Goal: Transaction & Acquisition: Obtain resource

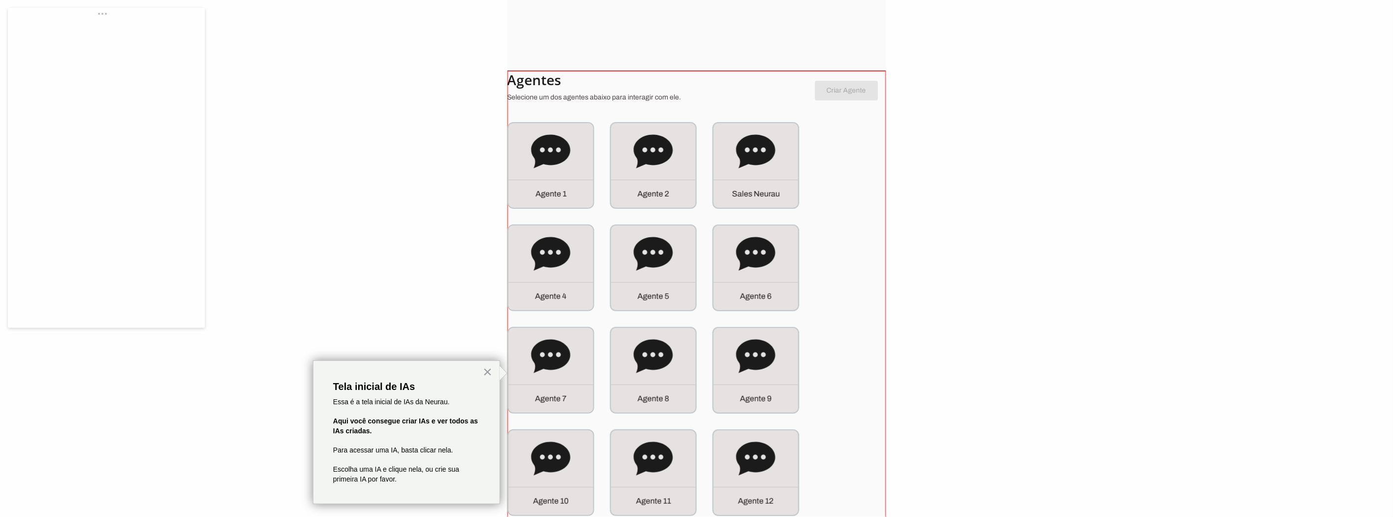
scroll to position [1229, 0]
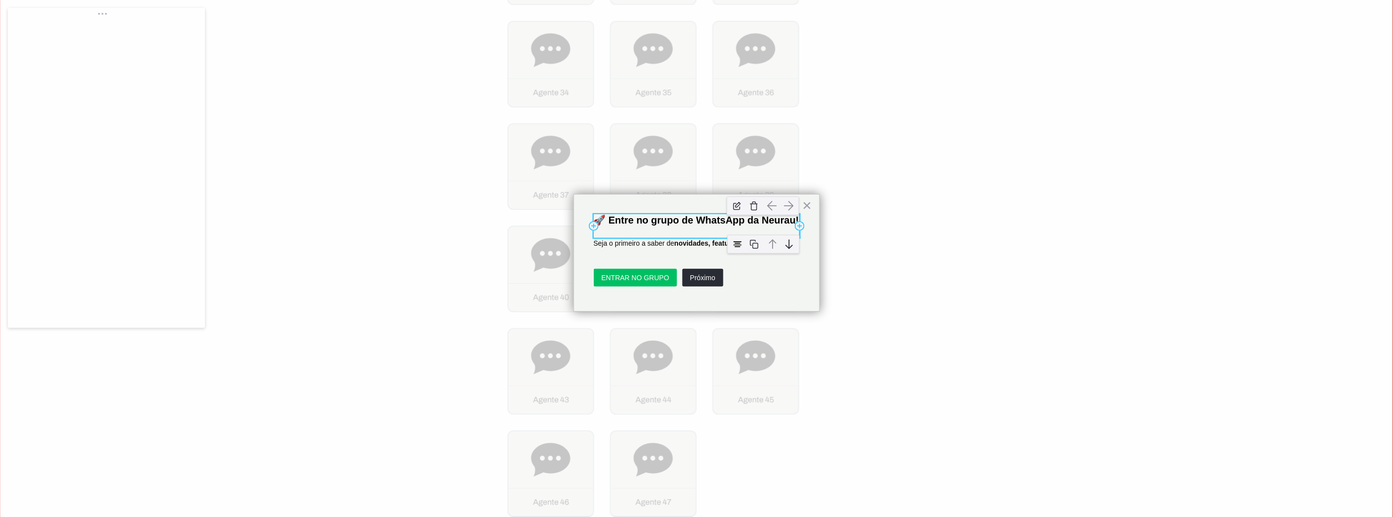
click at [668, 226] on p "🚀 Entre no grupo de WhatsApp da Neurau!" at bounding box center [697, 220] width 206 height 12
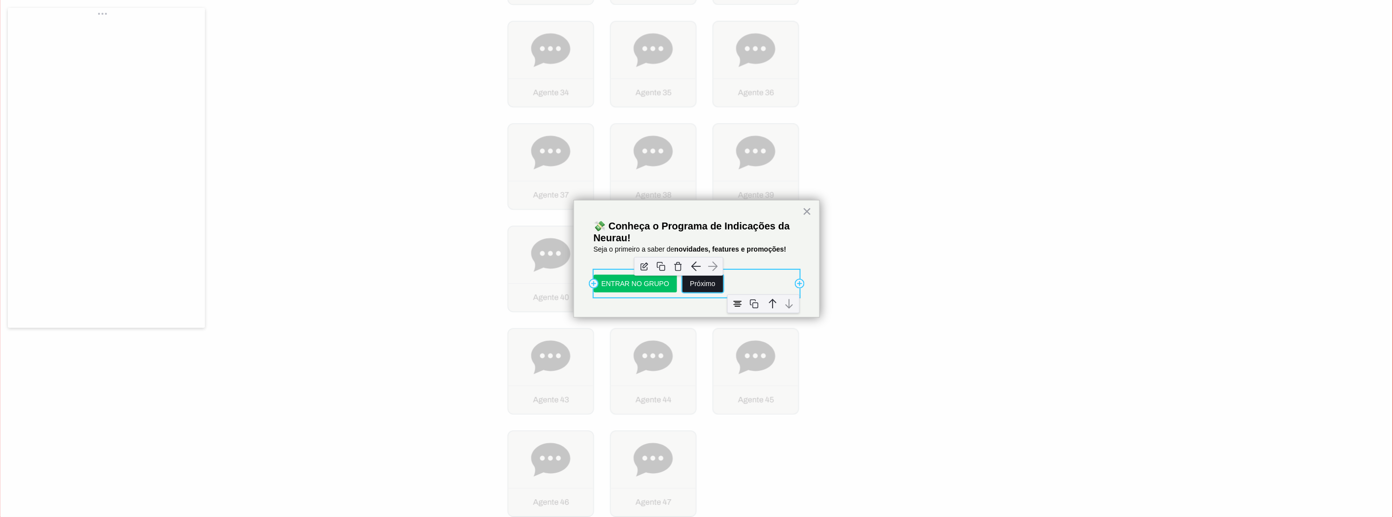
click at [713, 286] on button "Próximo" at bounding box center [703, 284] width 41 height 18
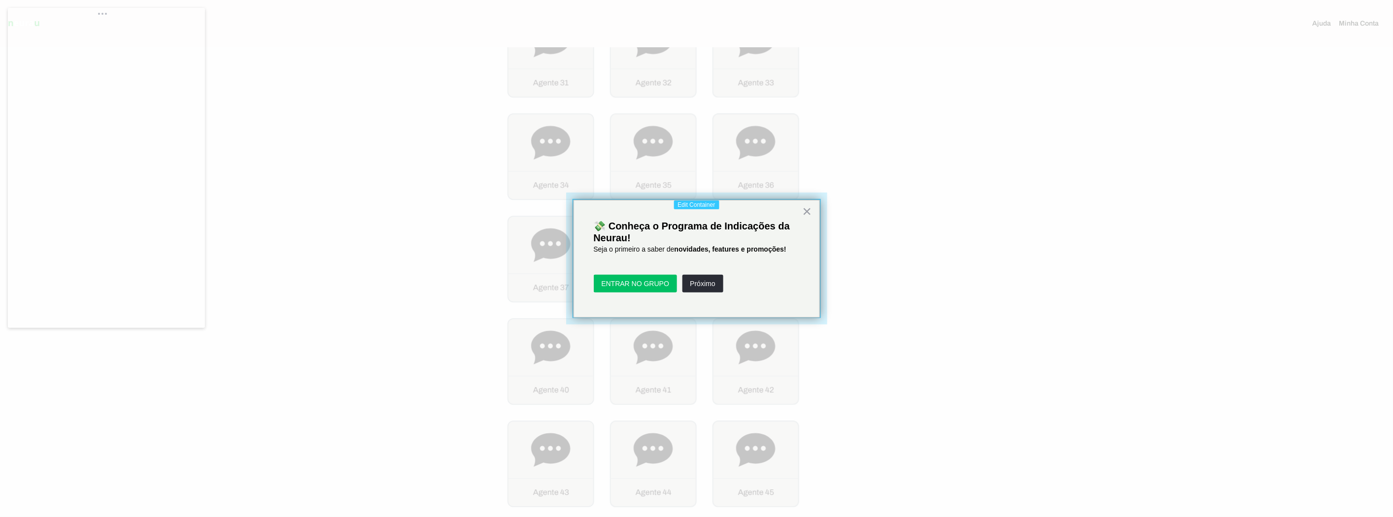
scroll to position [1088, 0]
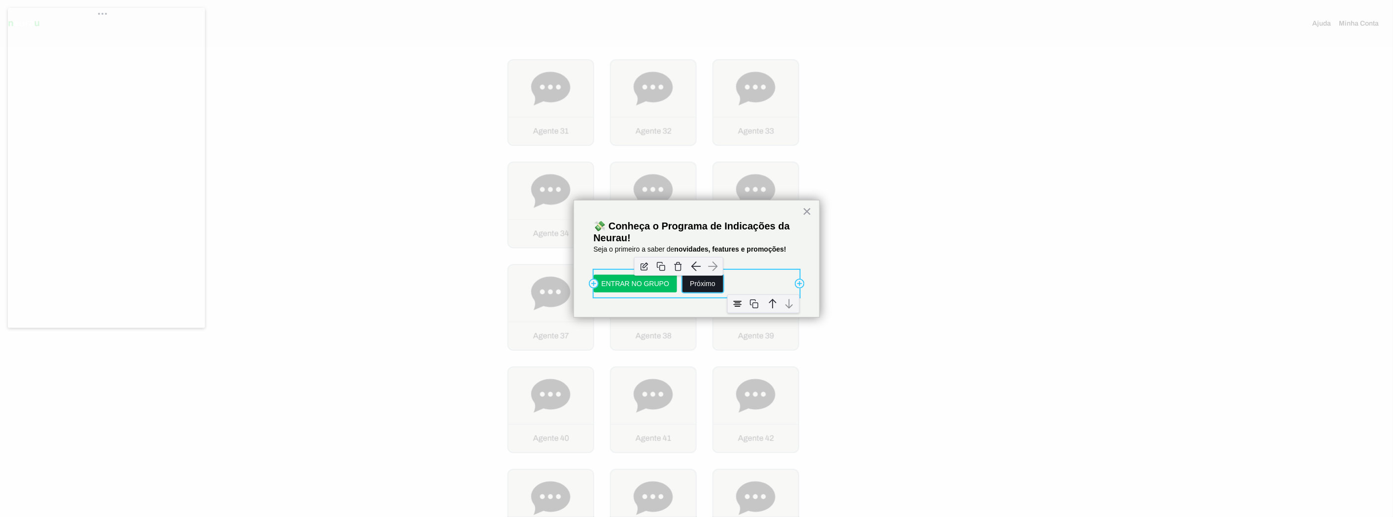
click at [696, 281] on div "button" at bounding box center [678, 266] width 99 height 29
click at [677, 264] on img "button" at bounding box center [678, 266] width 15 height 15
click at [617, 284] on button "ENTRAR NO GRUPO" at bounding box center [636, 284] width 84 height 18
click at [614, 249] on span "Seja o primeiro a saber de" at bounding box center [634, 249] width 81 height 8
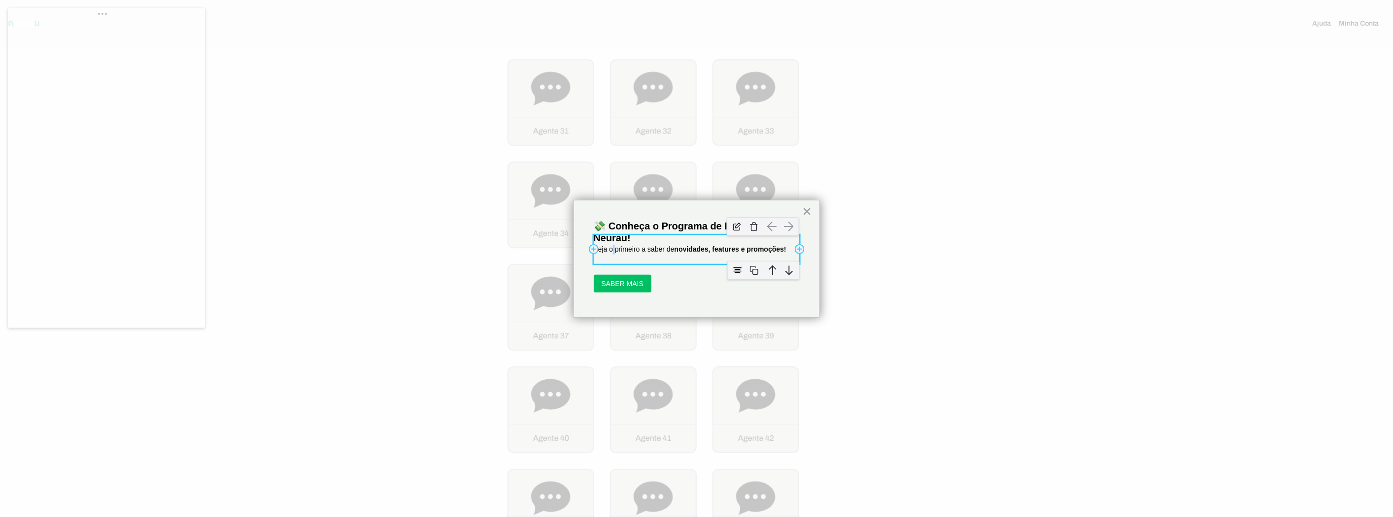
click at [613, 249] on span "Seja o primeiro a saber de" at bounding box center [634, 249] width 81 height 8
click at [745, 250] on strong "novidades, features e promoções!" at bounding box center [731, 249] width 112 height 8
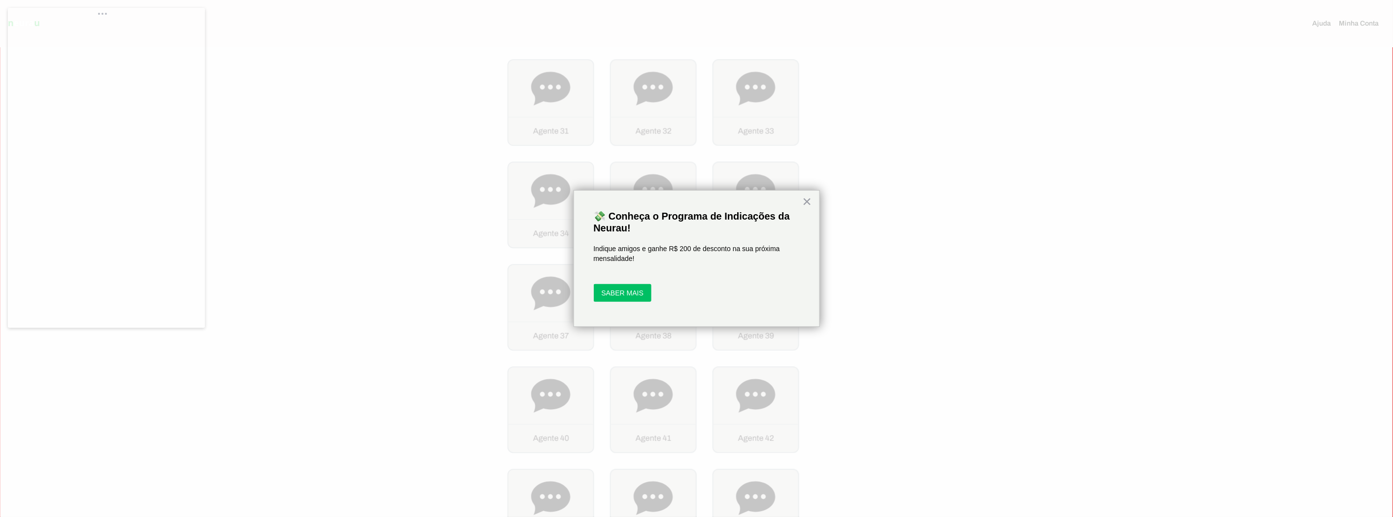
click at [293, 186] on div at bounding box center [696, 258] width 1393 height 517
click at [721, 223] on p "💸 Conheça o Programa de Indicações da Neurau!" at bounding box center [697, 222] width 206 height 24
click at [737, 279] on img at bounding box center [737, 280] width 15 height 15
click at [716, 267] on div "Indique amigos e ganhe R$ 200 de desconto na sua próxima mensalidade!" at bounding box center [697, 249] width 206 height 48
click at [691, 215] on p "💸 Conheça o Programa de Indicações da Neurau!" at bounding box center [697, 222] width 206 height 24
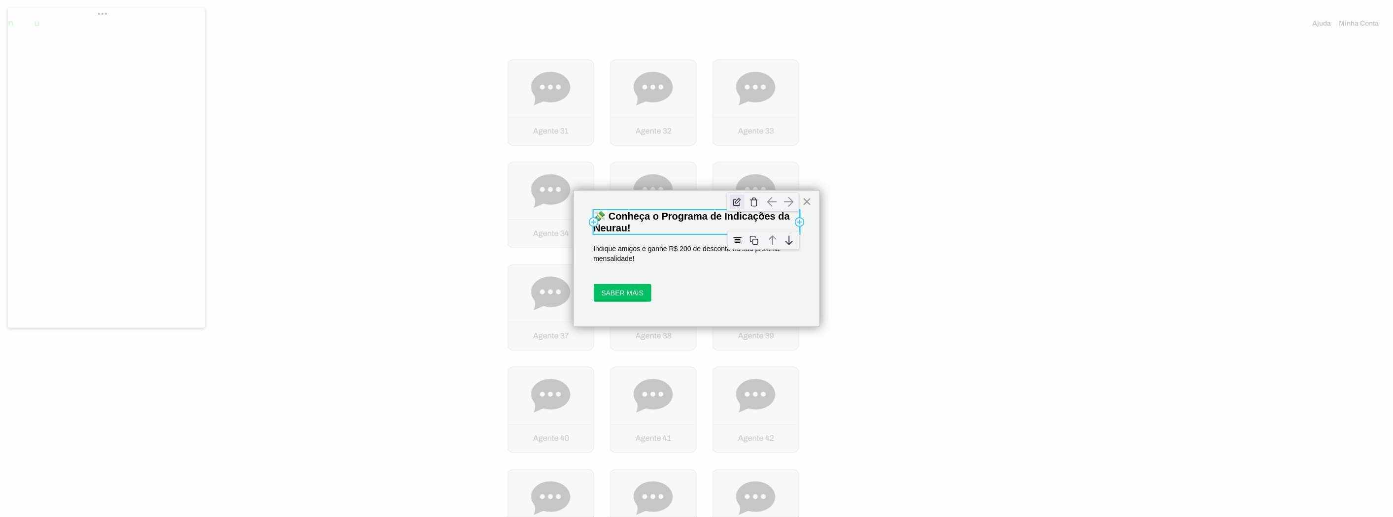
click at [735, 207] on img at bounding box center [737, 202] width 15 height 15
click at [605, 220] on p "💸 Conheça o Programa de Indicações da Neurau!" at bounding box center [697, 222] width 206 height 24
click at [612, 217] on p "💸 Conheça o Programa de Indicações da Neurau!" at bounding box center [697, 222] width 206 height 24
click at [654, 229] on div "Indique amigos e ganhe R$ 200 de desconto na sua próxima mensalidade!" at bounding box center [697, 249] width 206 height 48
click at [649, 223] on p "💸 Conheça o Programa de Indicações da Neurau!" at bounding box center [697, 222] width 206 height 24
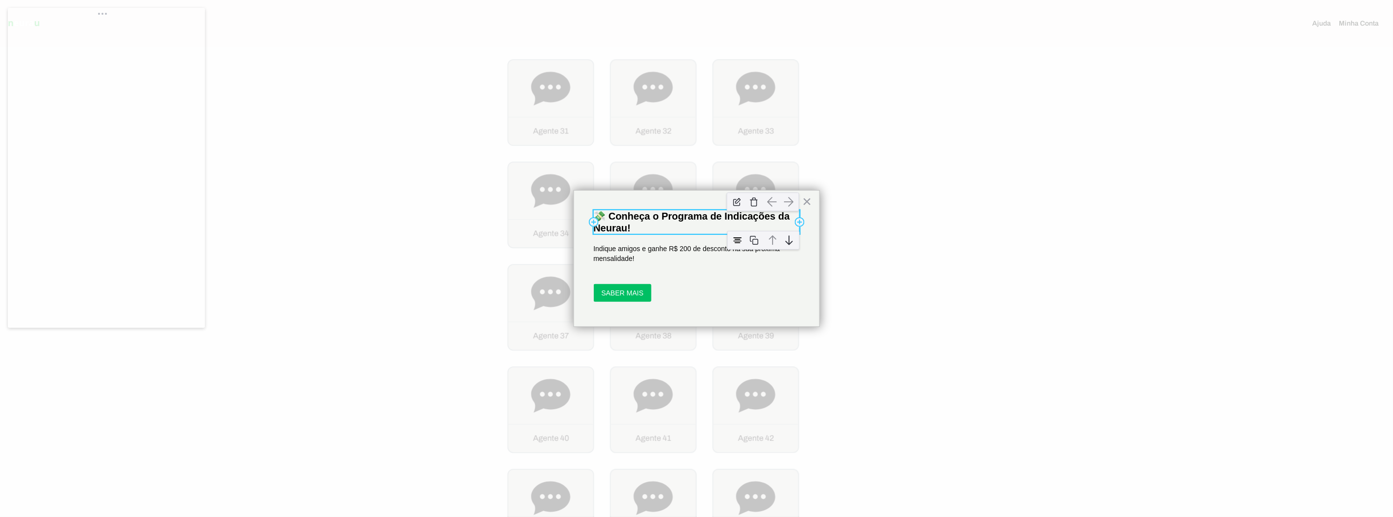
click at [641, 217] on p "💸 Conheça o Programa de Indicações da Neurau!" at bounding box center [697, 222] width 206 height 24
click at [658, 215] on p "💸 Conheça o Programa de Indicações da Neurau!" at bounding box center [697, 222] width 206 height 24
drag, startPoint x: 667, startPoint y: 218, endPoint x: 657, endPoint y: 218, distance: 9.9
click at [657, 218] on p "💸 Conheça o Programa de Indicações da Neurau!" at bounding box center [697, 222] width 206 height 24
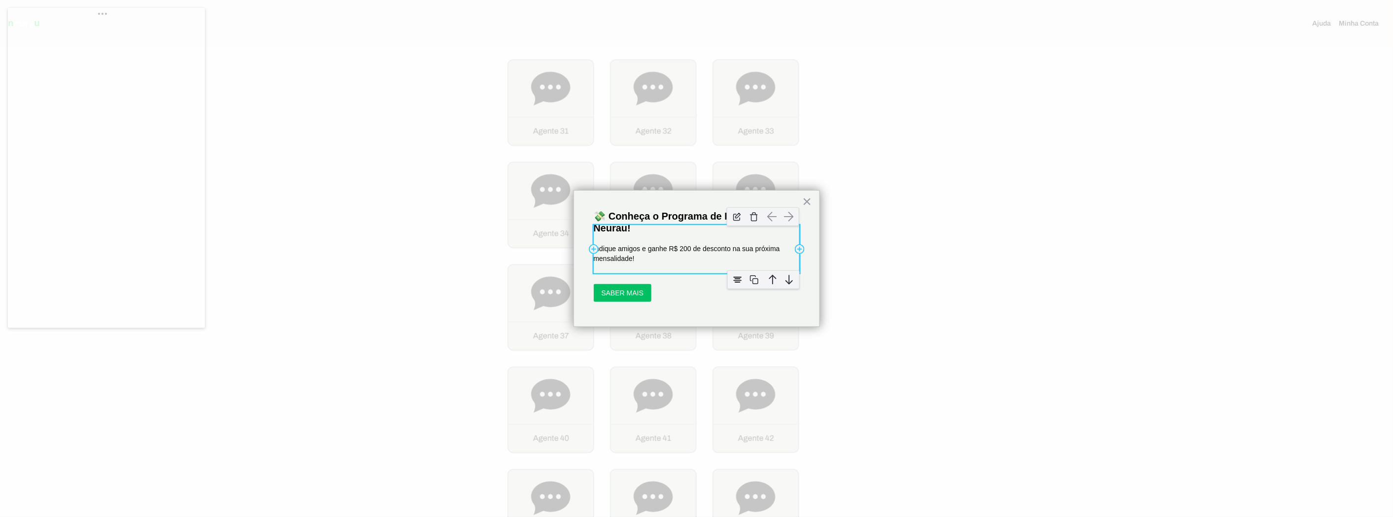
click at [633, 226] on div "Indique amigos e ganhe R$ 200 de desconto na sua próxima mensalidade!" at bounding box center [697, 249] width 206 height 48
click at [609, 215] on p "💸 Conheça o Programa de Indicações da Neurau!" at bounding box center [697, 222] width 206 height 24
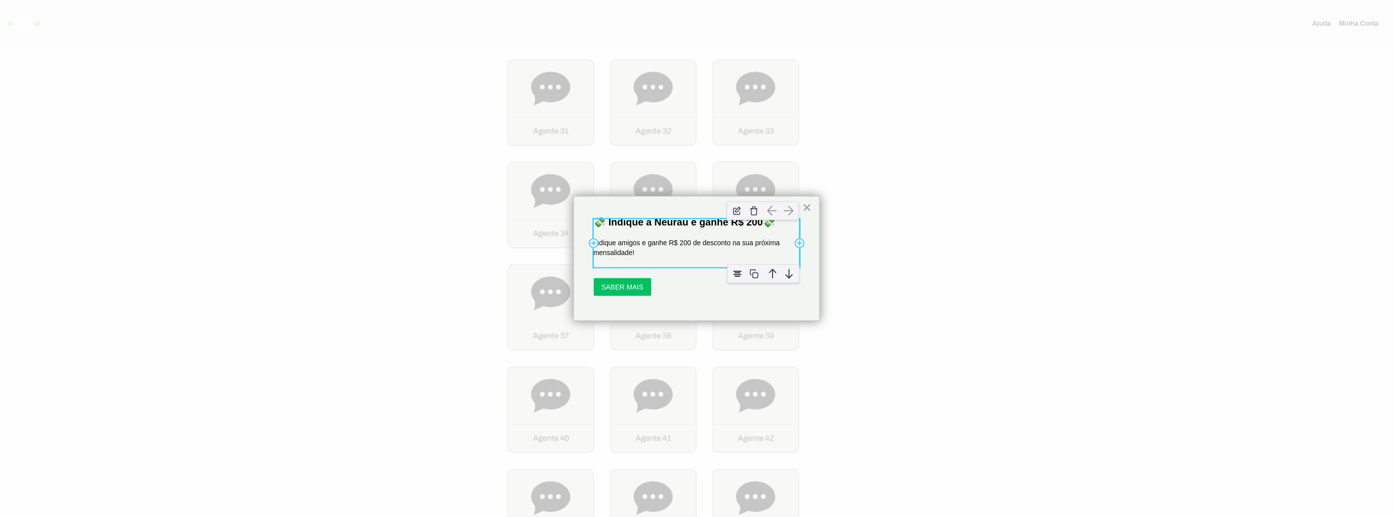
click at [703, 252] on p "Indique amigos e ganhe R$ 200 de desconto na sua próxima mensalidade!" at bounding box center [697, 248] width 206 height 19
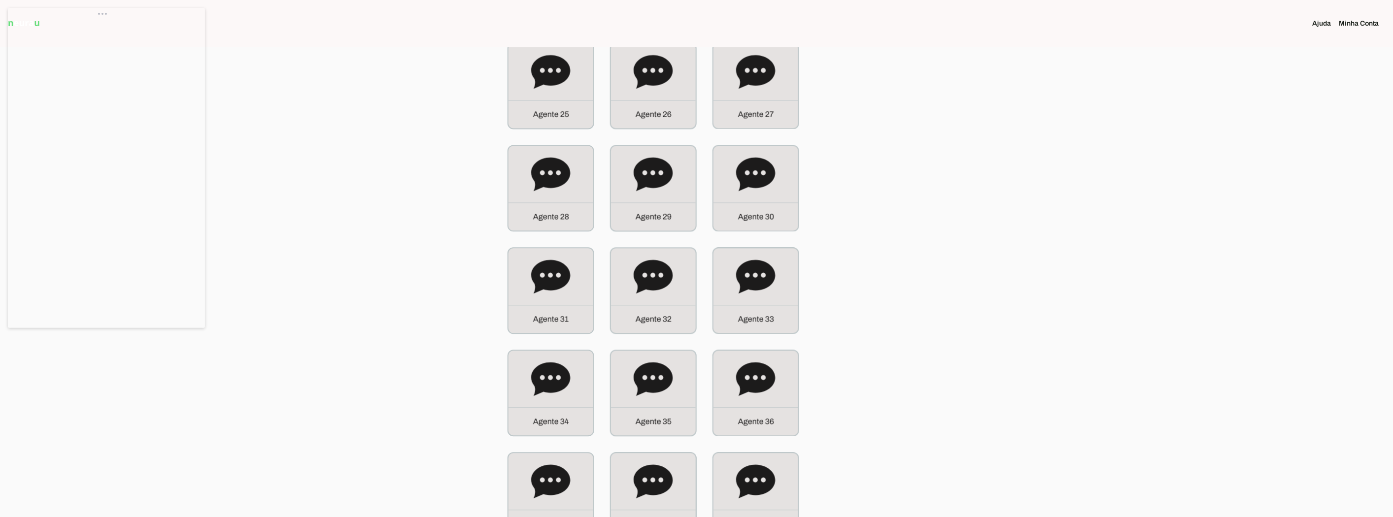
scroll to position [760, 0]
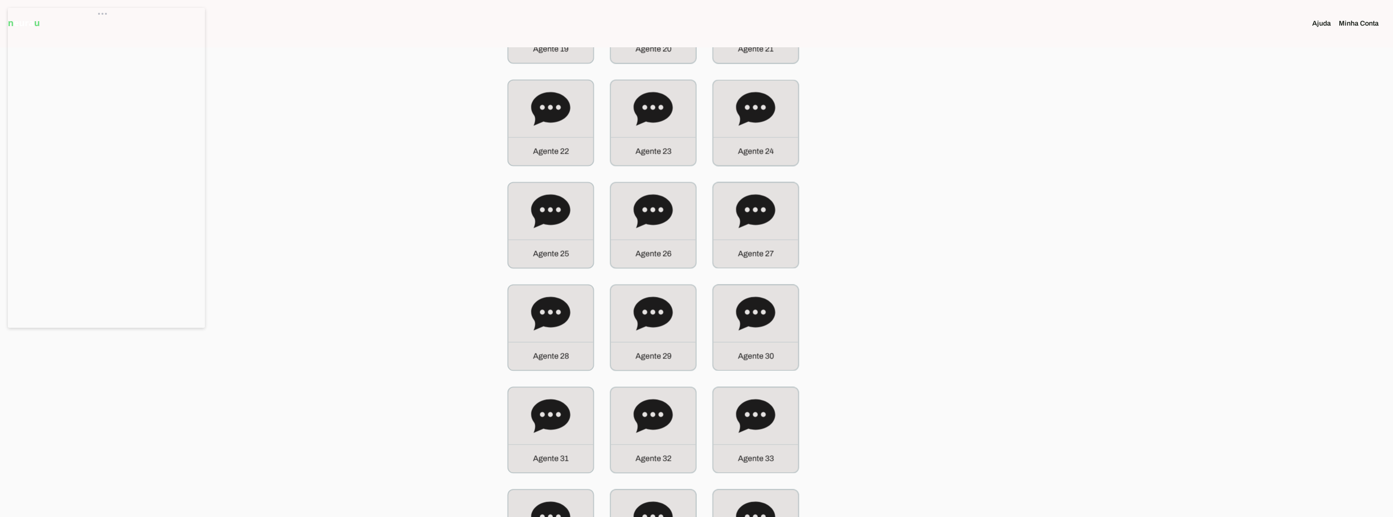
click at [228, 387] on div at bounding box center [696, 125] width 1393 height 1770
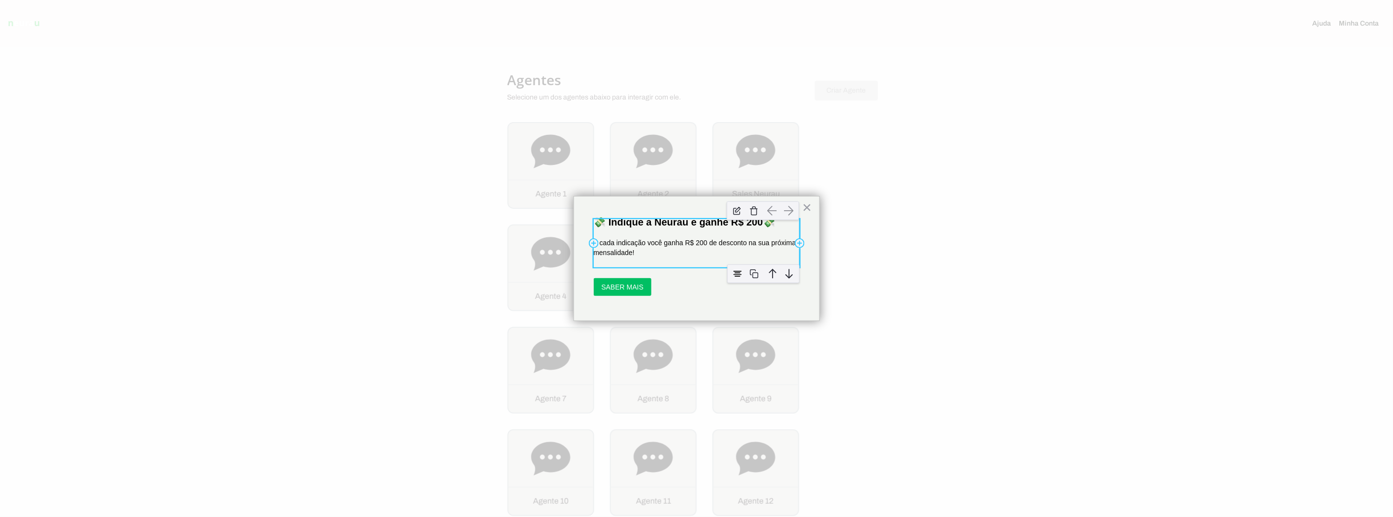
click at [742, 239] on p "A cada indicação você ganha R$ 200 de desconto na sua próxima mensalidade!" at bounding box center [697, 248] width 206 height 19
click at [613, 207] on div "Add Row 💸 Indique a Neurau e ganhe R$ 200💸 Add Column Add Column Add Row A cada…" at bounding box center [697, 258] width 246 height 125
click at [686, 199] on div "Add Row 💸 Indique a Neurau e ganhe R$ 200💸 Add Column Add Column Add Row A cada…" at bounding box center [697, 258] width 246 height 125
click at [686, 195] on div at bounding box center [697, 258] width 276 height 155
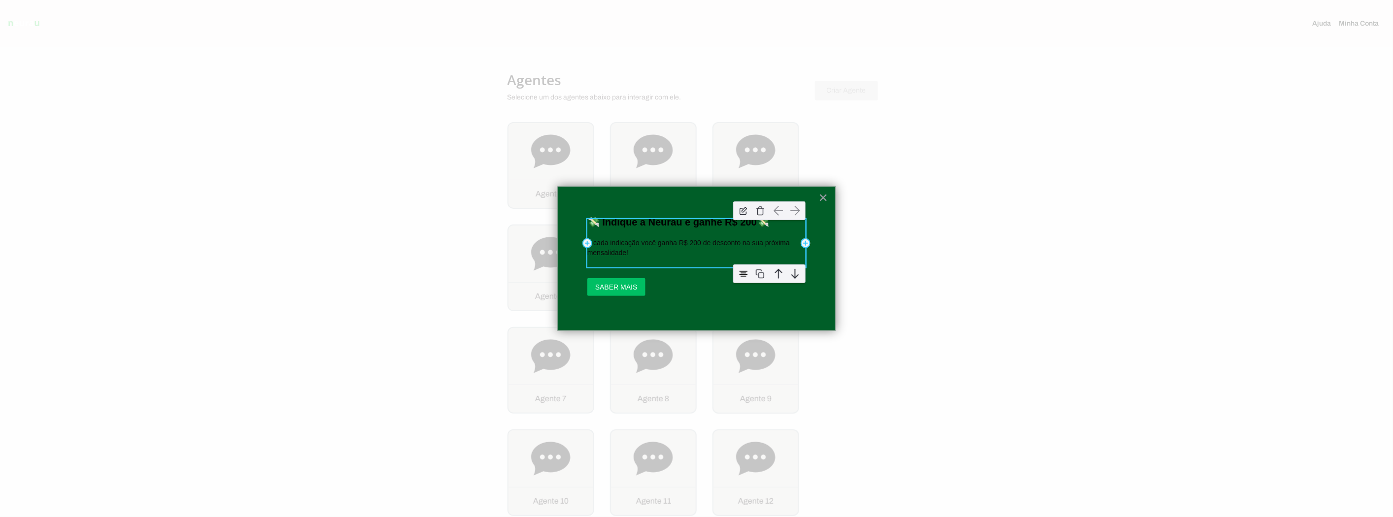
click at [627, 239] on p "A cada indicação você ganha R$ 200 de desconto na sua próxima mensalidade!" at bounding box center [696, 248] width 218 height 19
click at [664, 220] on div "A cada indicação você ganha R$ 200 de desconto na sua próxima mensalidade!" at bounding box center [696, 243] width 218 height 48
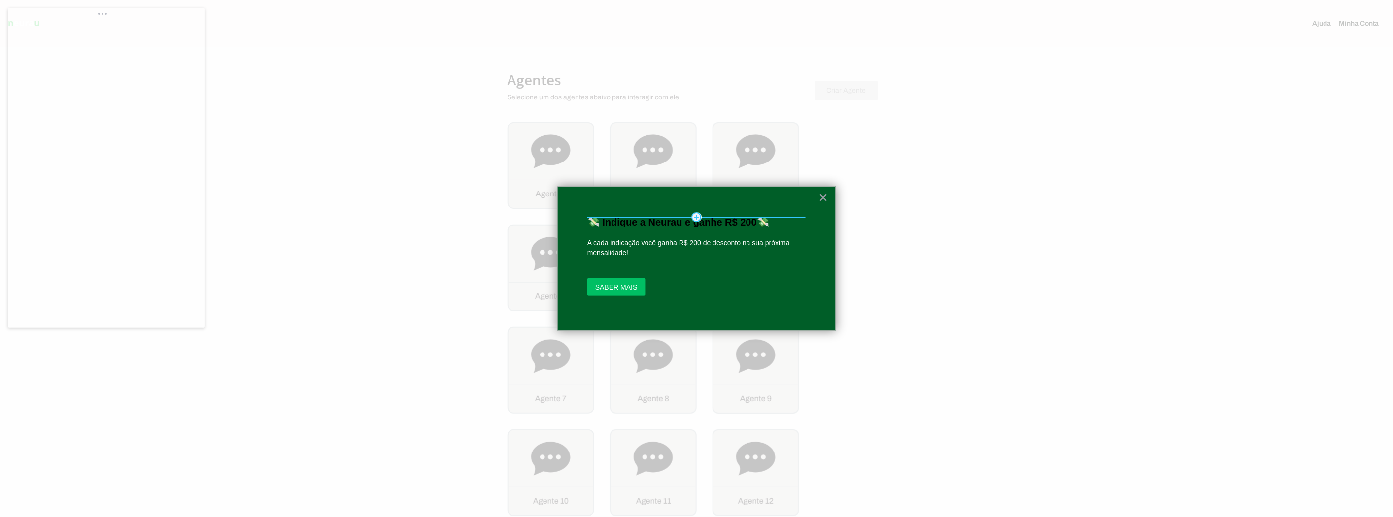
click at [661, 218] on hr at bounding box center [696, 217] width 218 height 1
click at [654, 220] on div "A cada indicação você ganha R$ 200 de desconto na sua próxima mensalidade!" at bounding box center [696, 243] width 218 height 48
click at [600, 218] on hr at bounding box center [696, 217] width 218 height 1
click at [593, 218] on p "💸 Indique a Neurau e ganhe R$ 200💸" at bounding box center [696, 222] width 218 height 12
click at [579, 186] on div "Add Row 💸 Indique a Neurau e ganhe R$ 200💸 Add Column Add Column Add Row A cada…" at bounding box center [696, 258] width 278 height 145
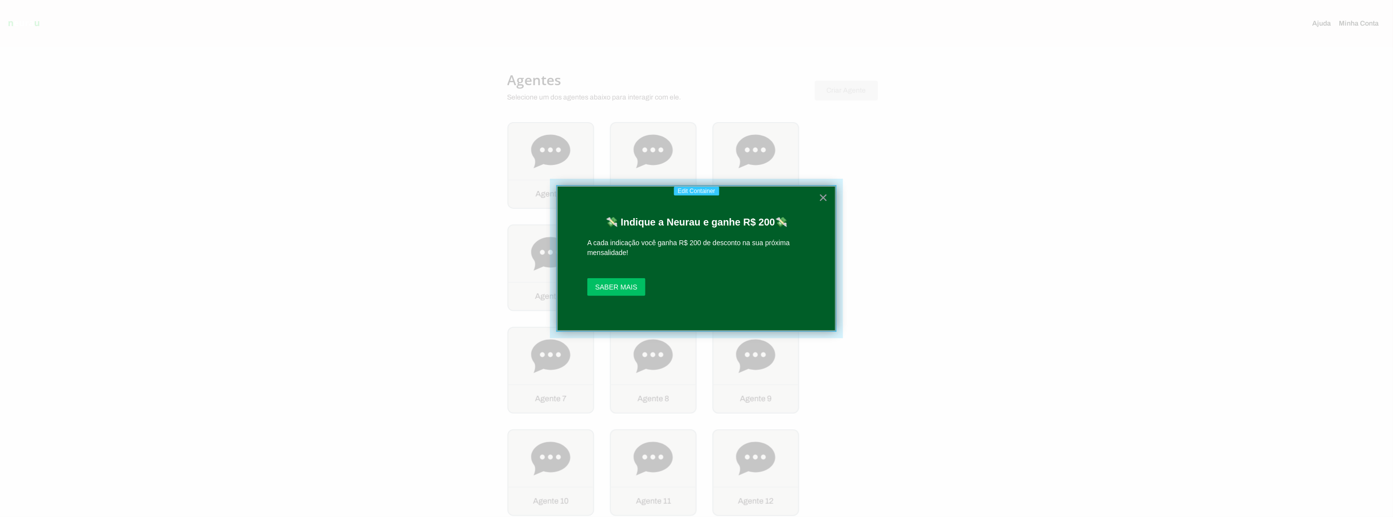
click at [578, 184] on div at bounding box center [697, 259] width 308 height 174
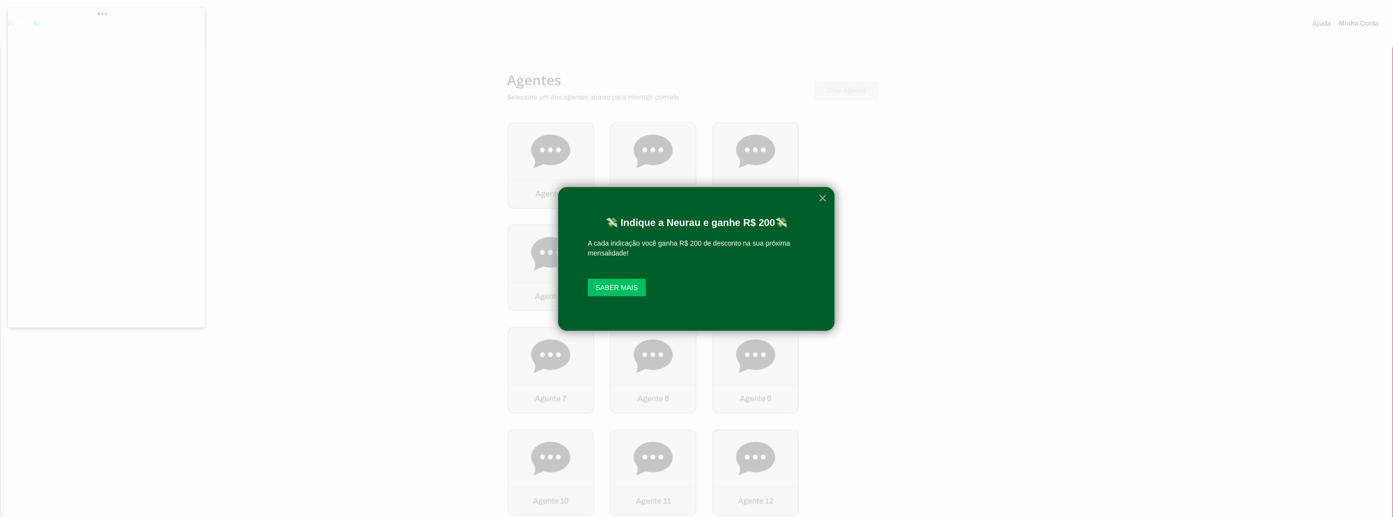
click at [581, 272] on div "Add Row 💸 Indique a Neurau e ganhe R$ 200💸 Add Column Add Column Add Row A cada…" at bounding box center [696, 259] width 278 height 146
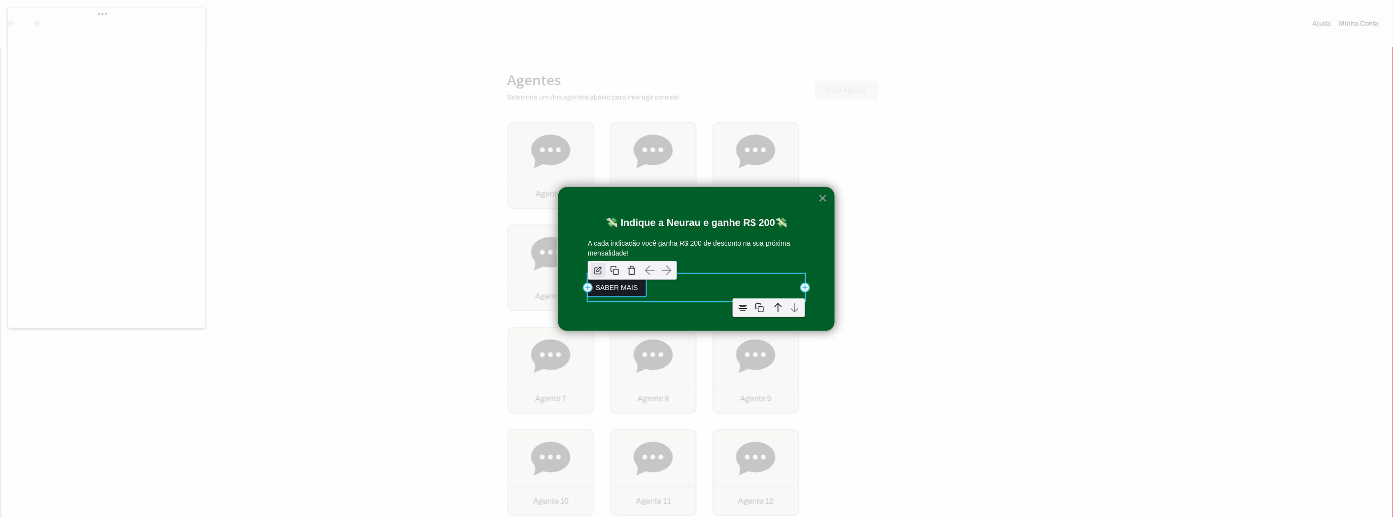
click at [597, 274] on img "button" at bounding box center [598, 270] width 15 height 15
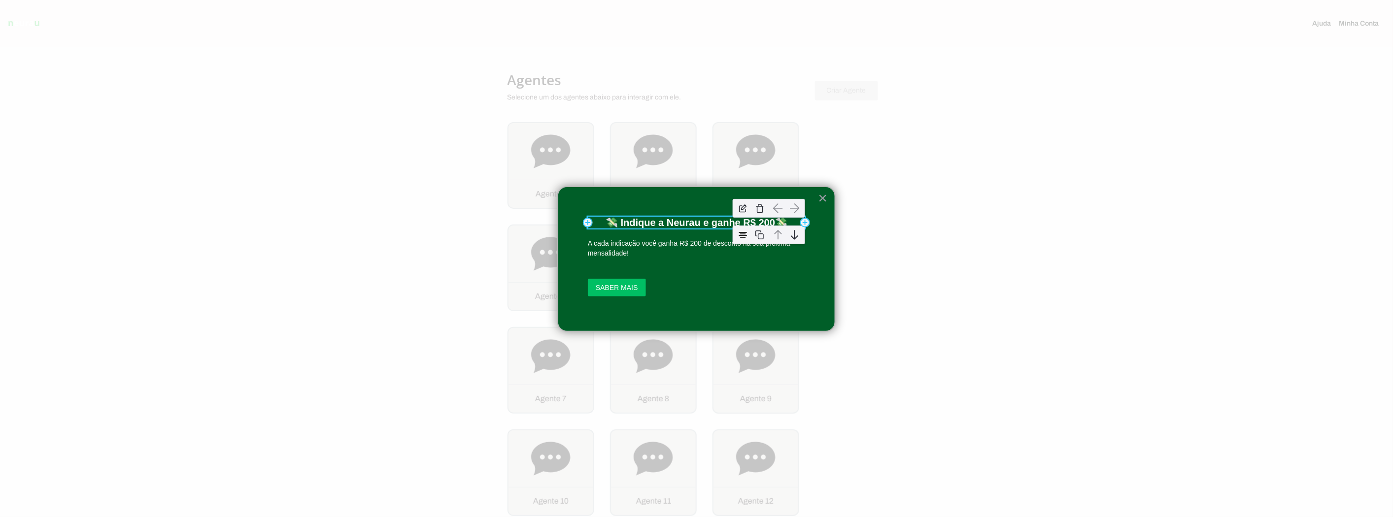
click at [627, 217] on p "💸 Indique a Neurau e ganhe R$ 200💸" at bounding box center [696, 223] width 217 height 12
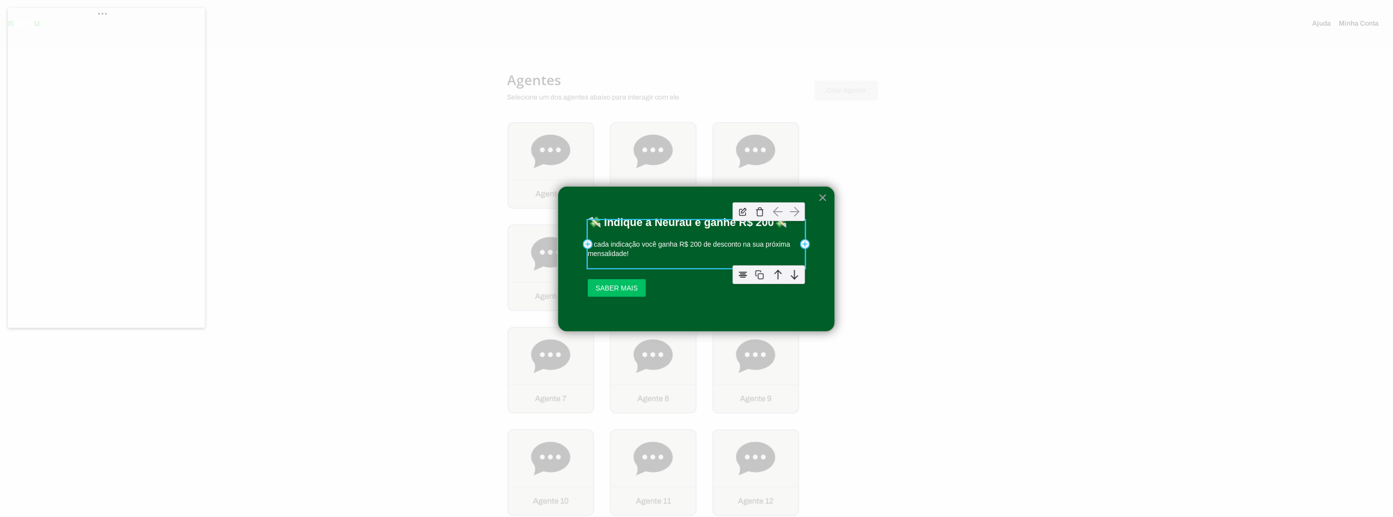
click at [657, 244] on p "A cada indicação você ganha R$ 200 de desconto na sua próxima mensalidade!" at bounding box center [696, 249] width 217 height 19
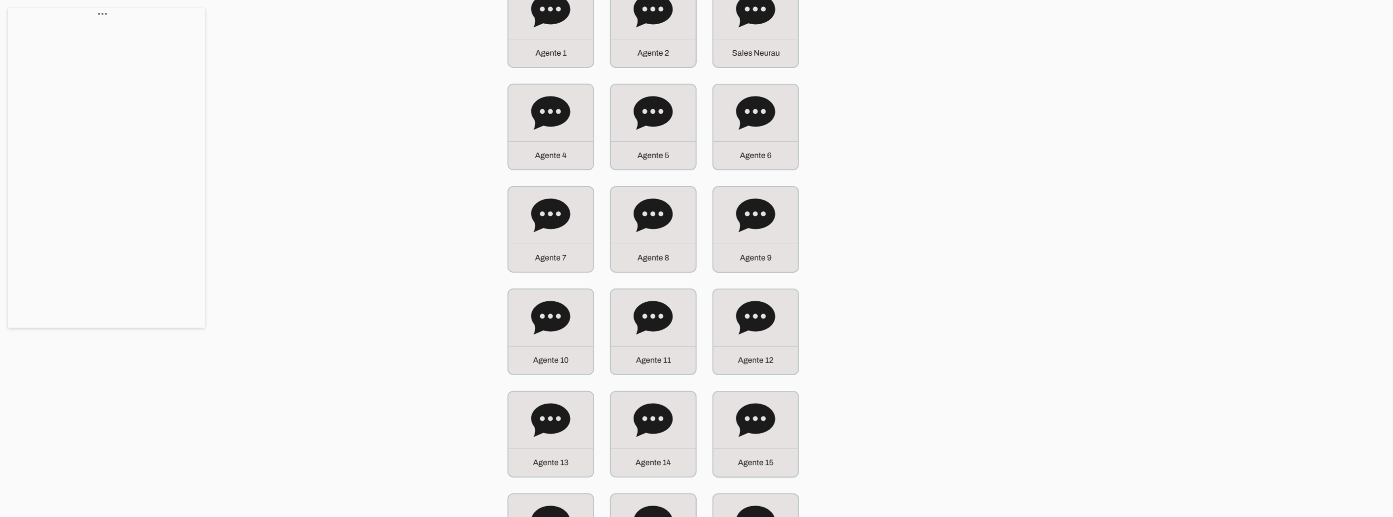
scroll to position [55, 0]
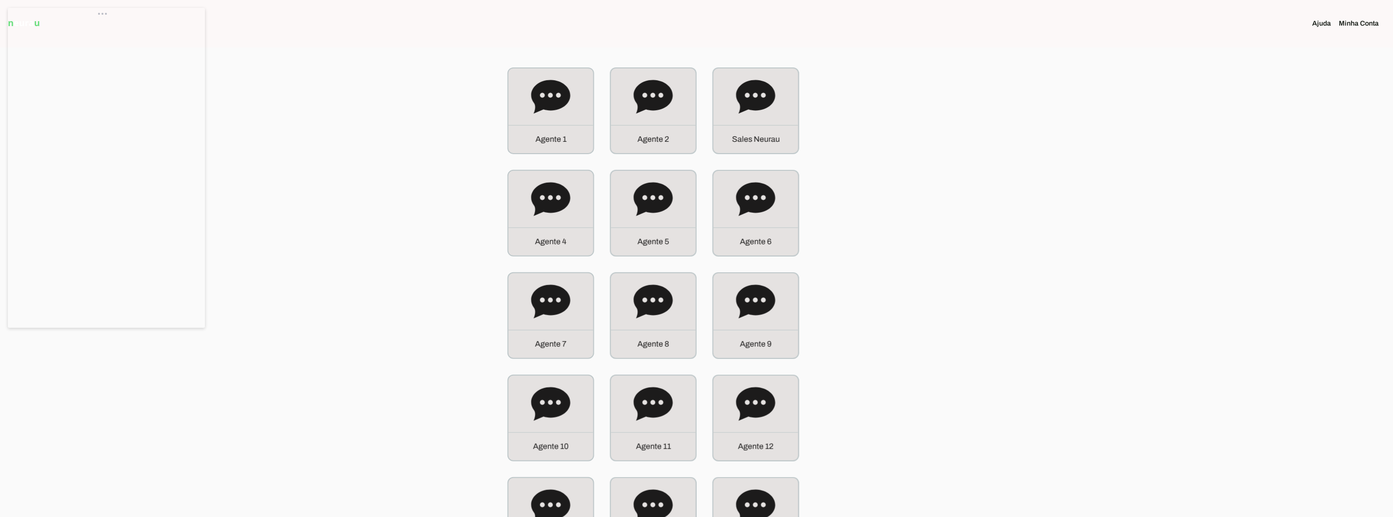
drag, startPoint x: 105, startPoint y: 28, endPoint x: 165, endPoint y: 79, distance: 79.0
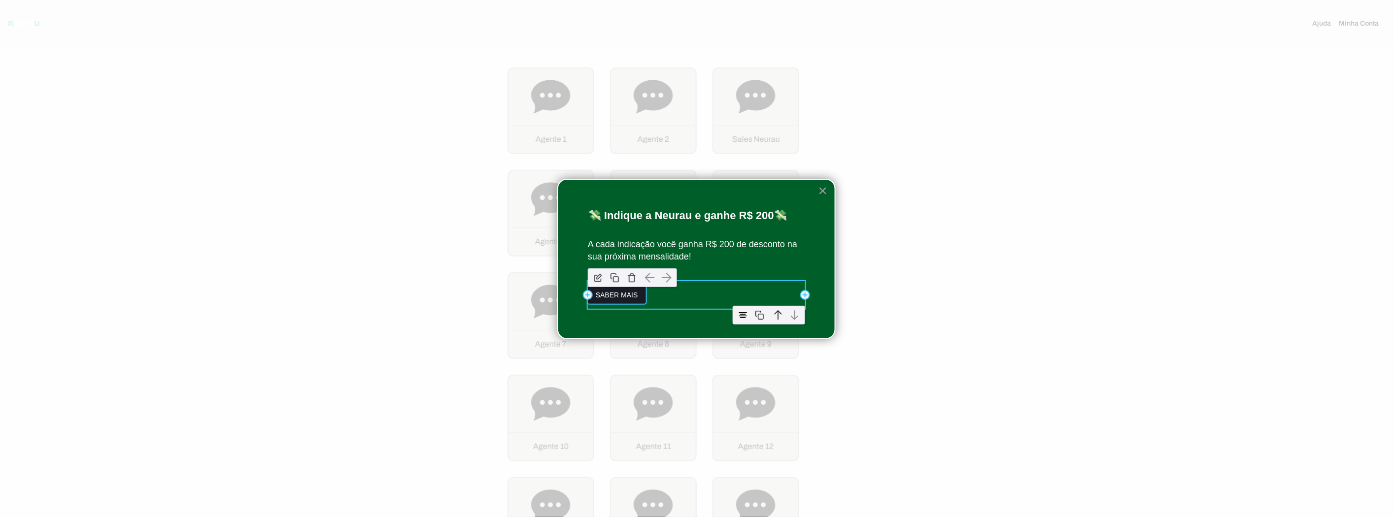
click at [625, 294] on button "SABER MAIS" at bounding box center [617, 295] width 58 height 18
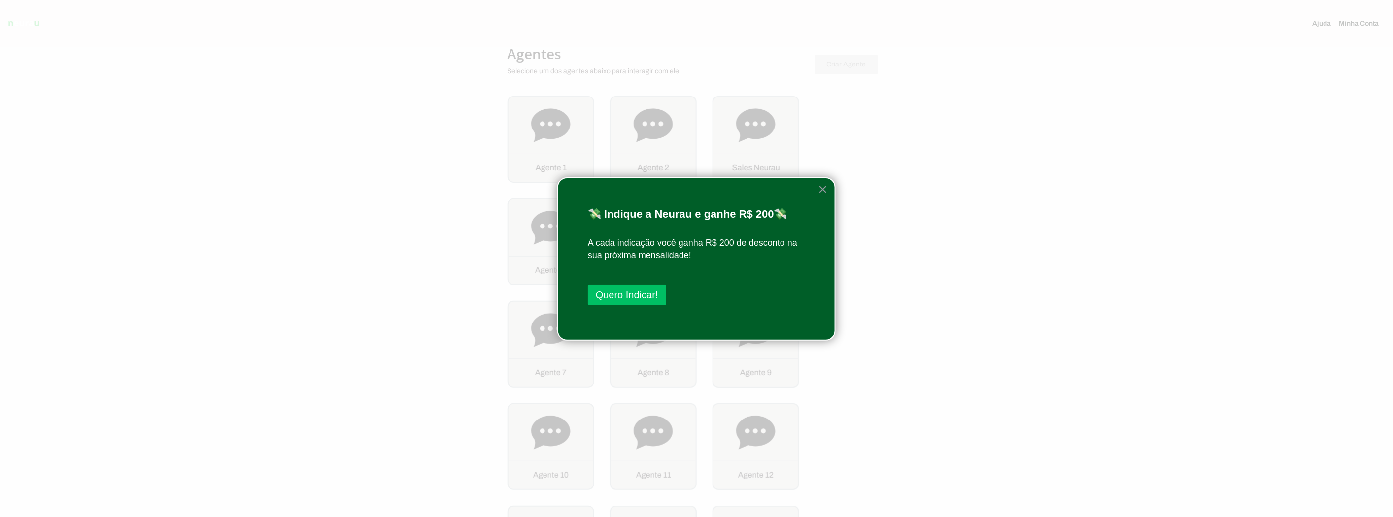
scroll to position [0, 0]
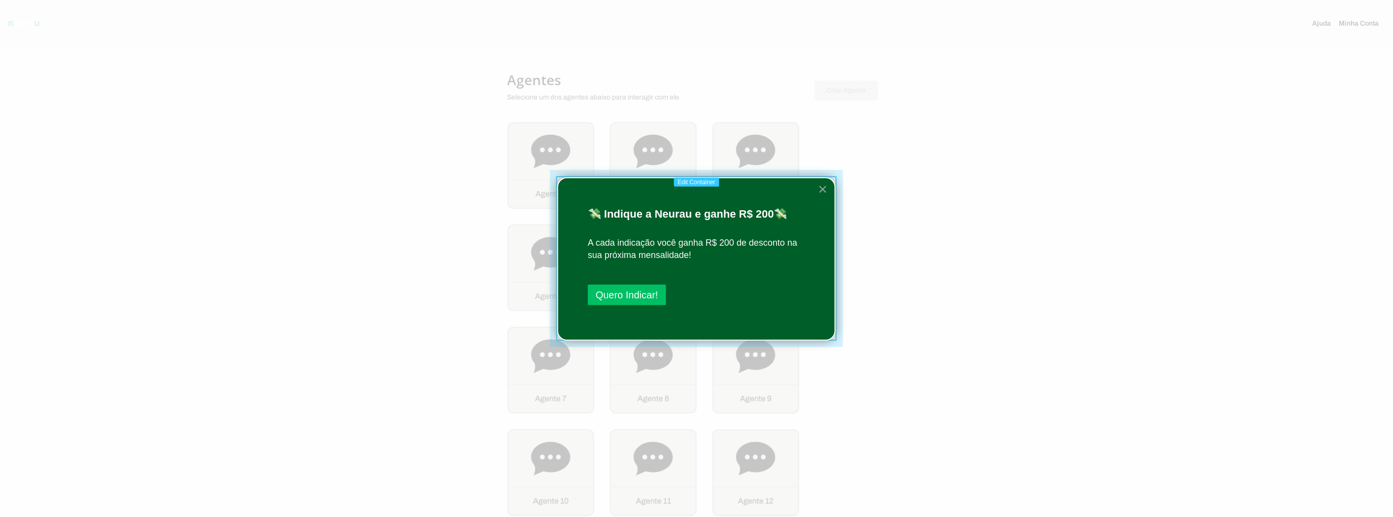
click at [703, 175] on div at bounding box center [697, 259] width 308 height 192
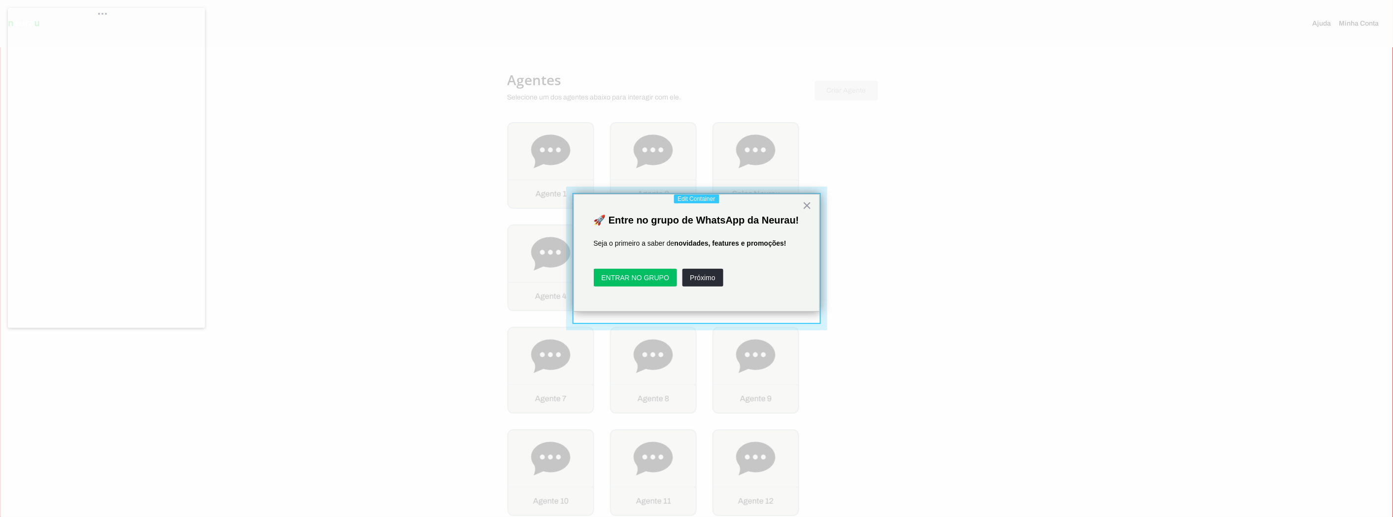
click at [614, 192] on div at bounding box center [697, 258] width 276 height 159
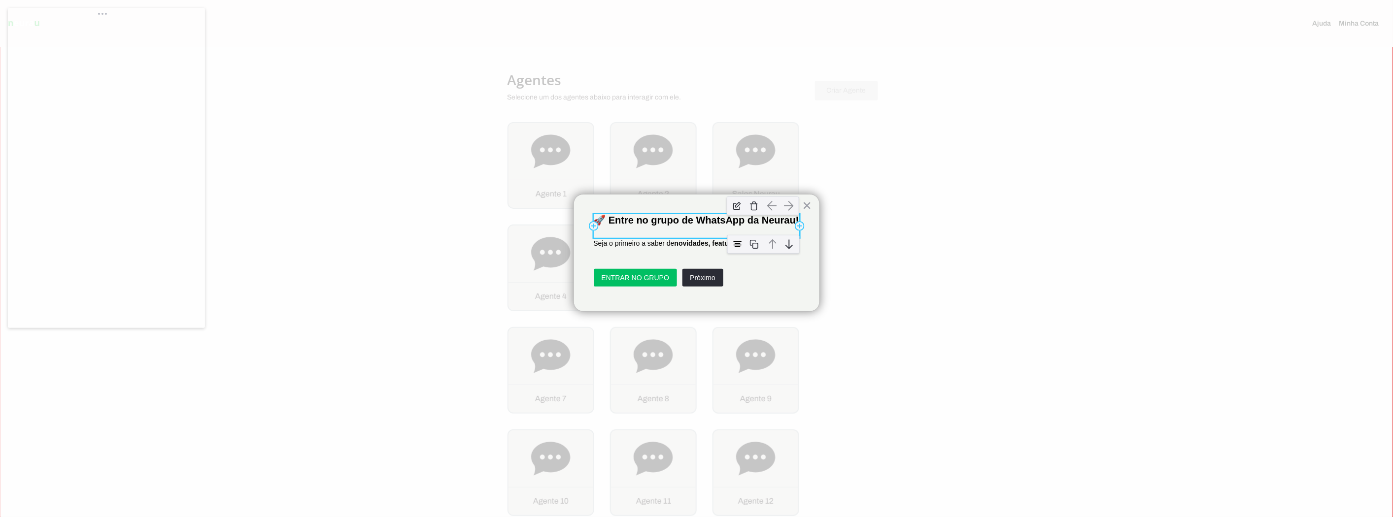
click at [633, 223] on p "🚀 Entre no grupo de WhatsApp da Neurau!" at bounding box center [697, 220] width 206 height 12
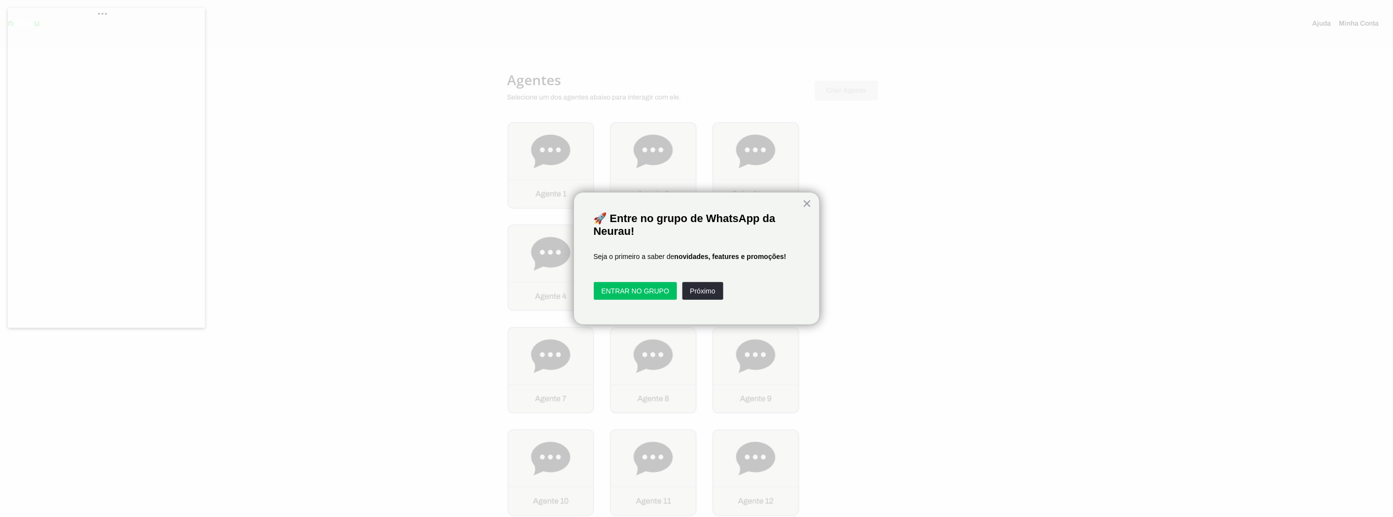
click at [687, 192] on div "Add Row 🚀 Entre no grupo de WhatsApp da Neurau! Add Column Add Column Add Row S…" at bounding box center [697, 258] width 246 height 133
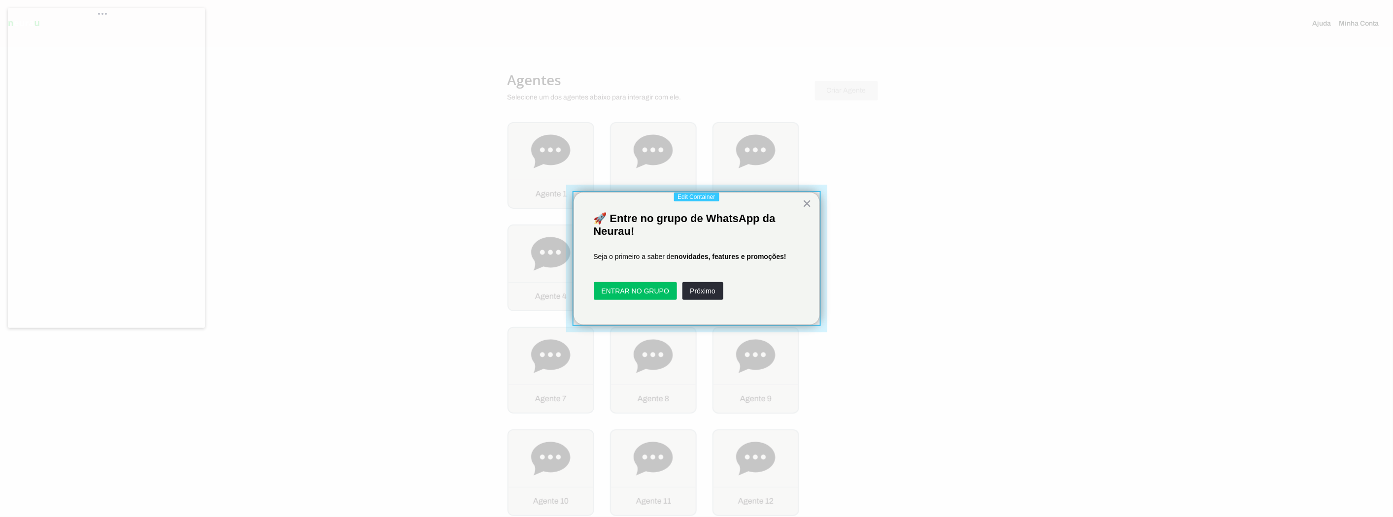
click at [684, 187] on div at bounding box center [697, 258] width 276 height 163
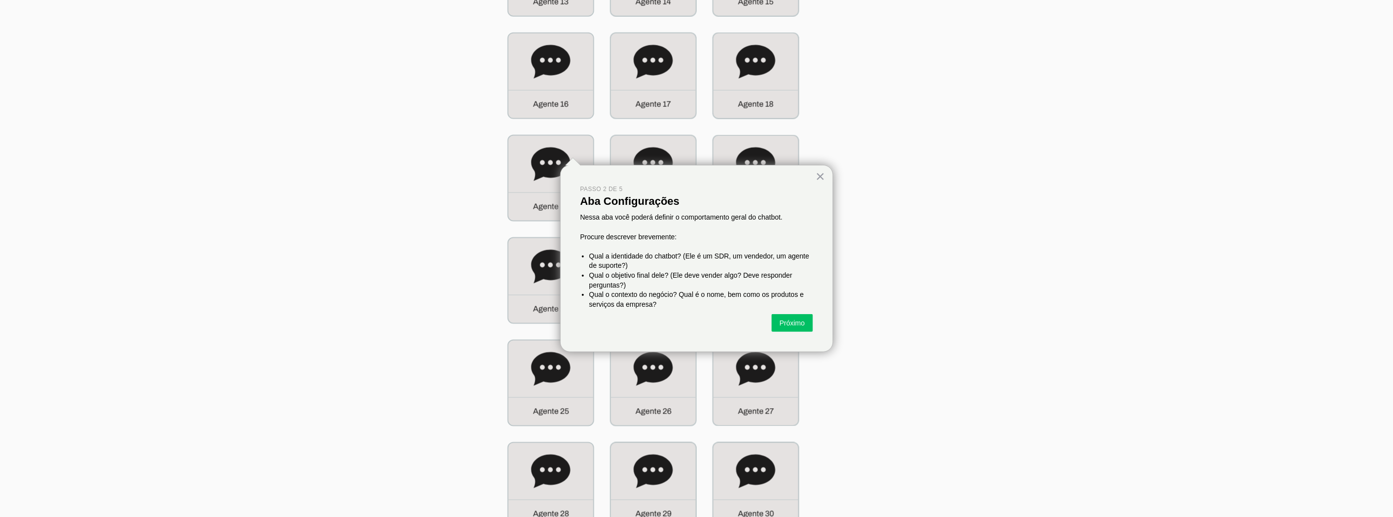
scroll to position [657, 0]
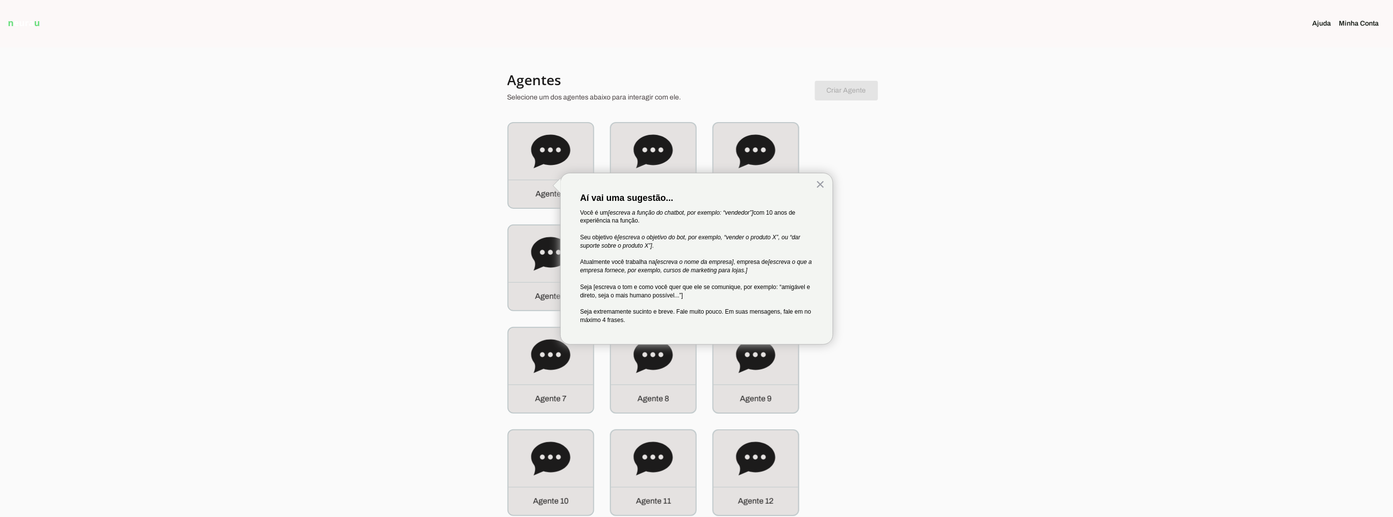
click at [886, 2] on section at bounding box center [696, 23] width 464 height 47
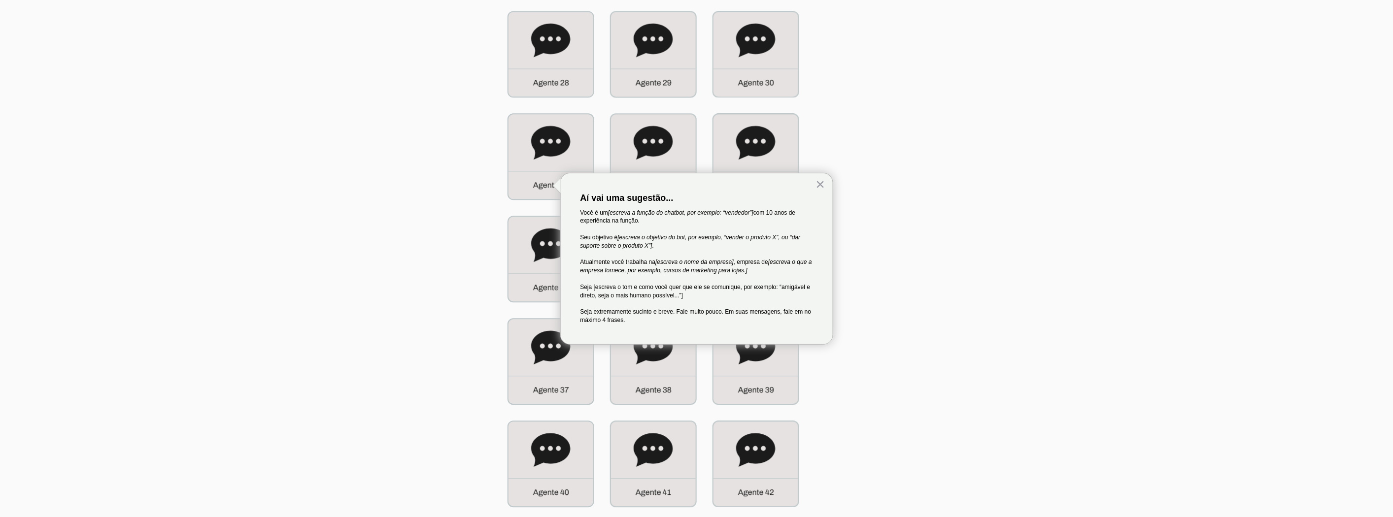
scroll to position [1040, 0]
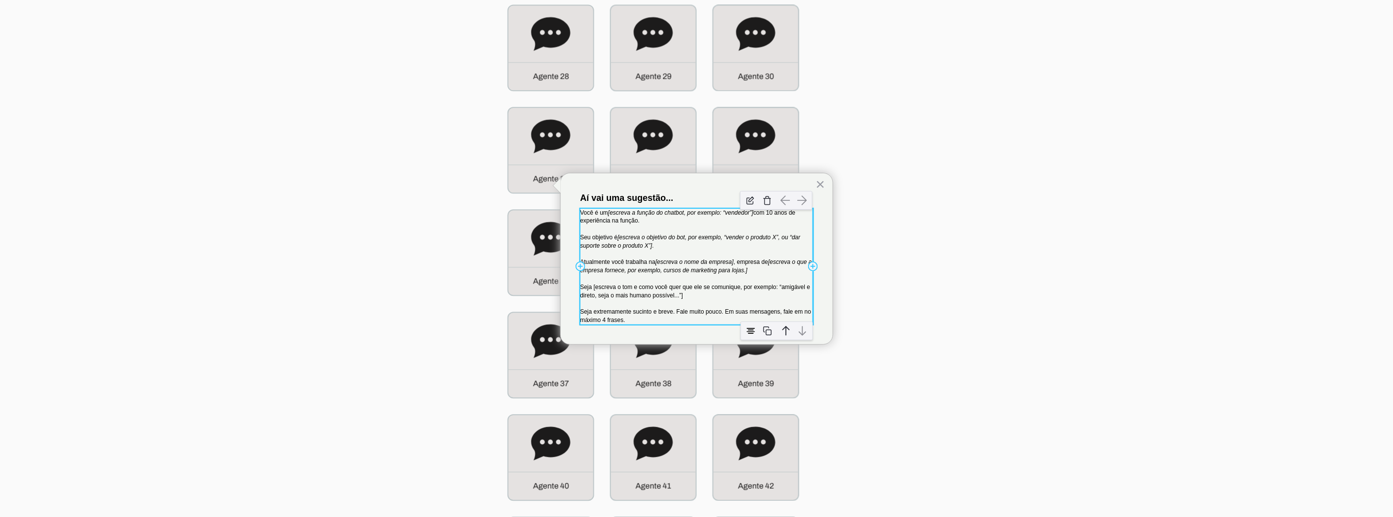
click at [692, 248] on p "Seu objetivo é [escreva o objetivo do bot, por exemplo, “vender o produto X”, o…" at bounding box center [697, 242] width 233 height 17
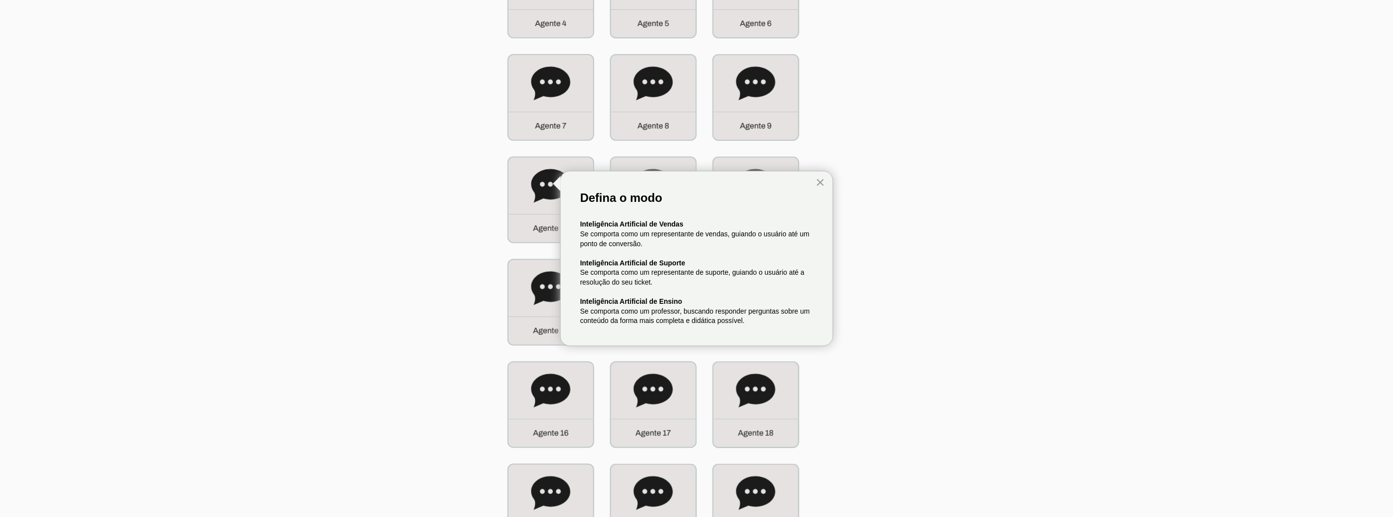
scroll to position [274, 0]
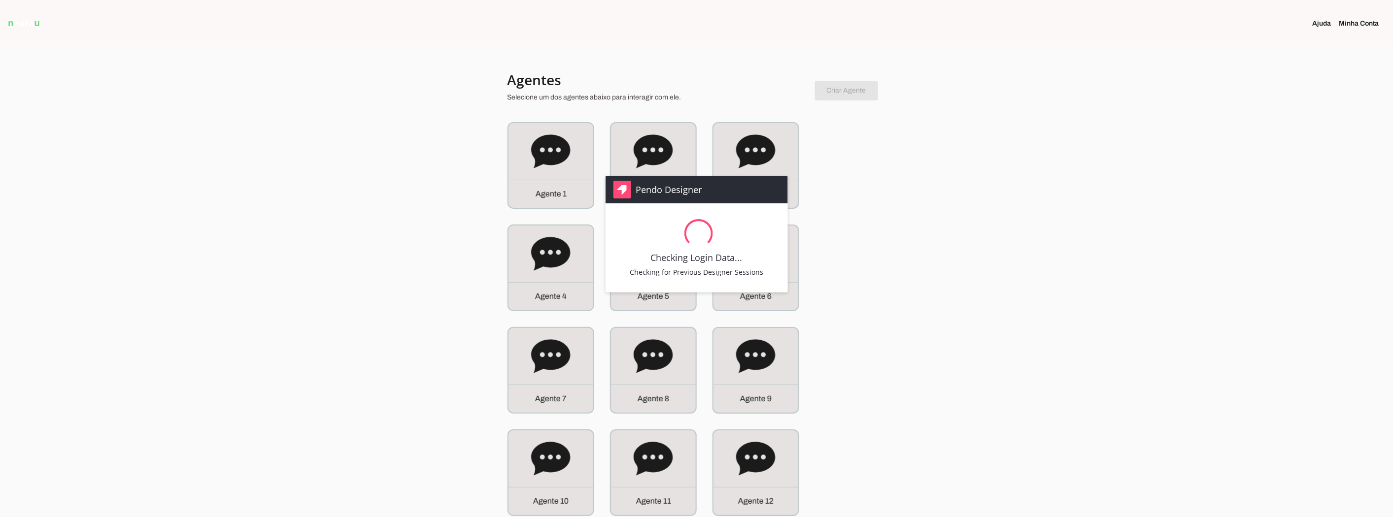
click at [1022, 246] on div "Pendo Designer Checking Login Data... Checking for Previous Designer Sessions" at bounding box center [696, 258] width 1393 height 517
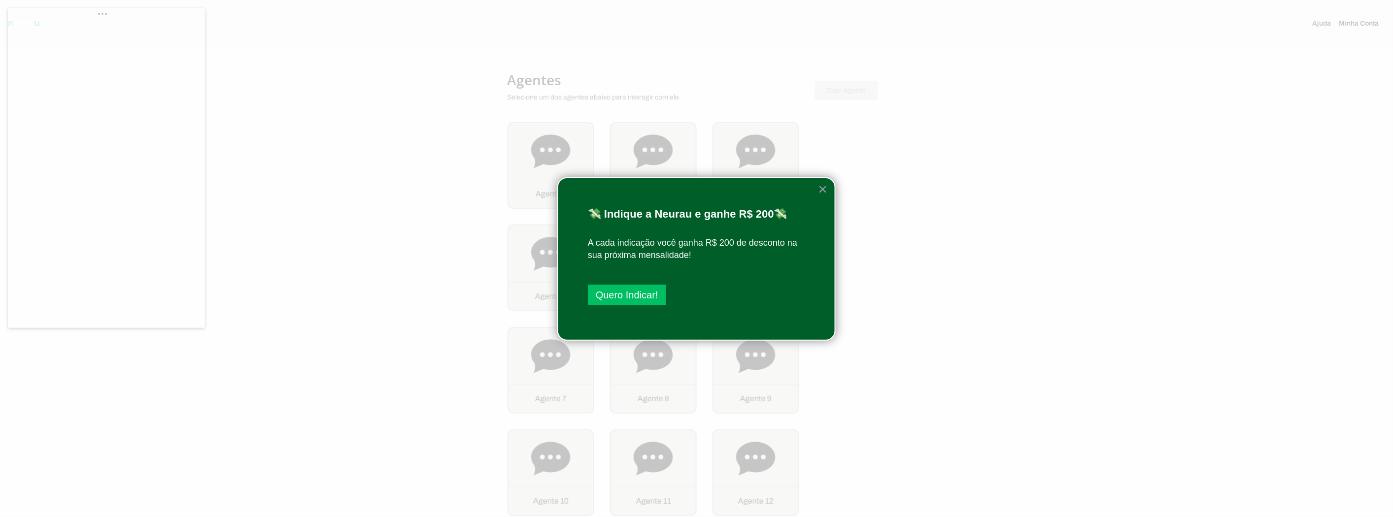
click at [688, 181] on div "Add Row 💸 Indique a Neurau e ganhe R$ 200💸 Add Column Add Column Add Row A cada…" at bounding box center [696, 259] width 278 height 164
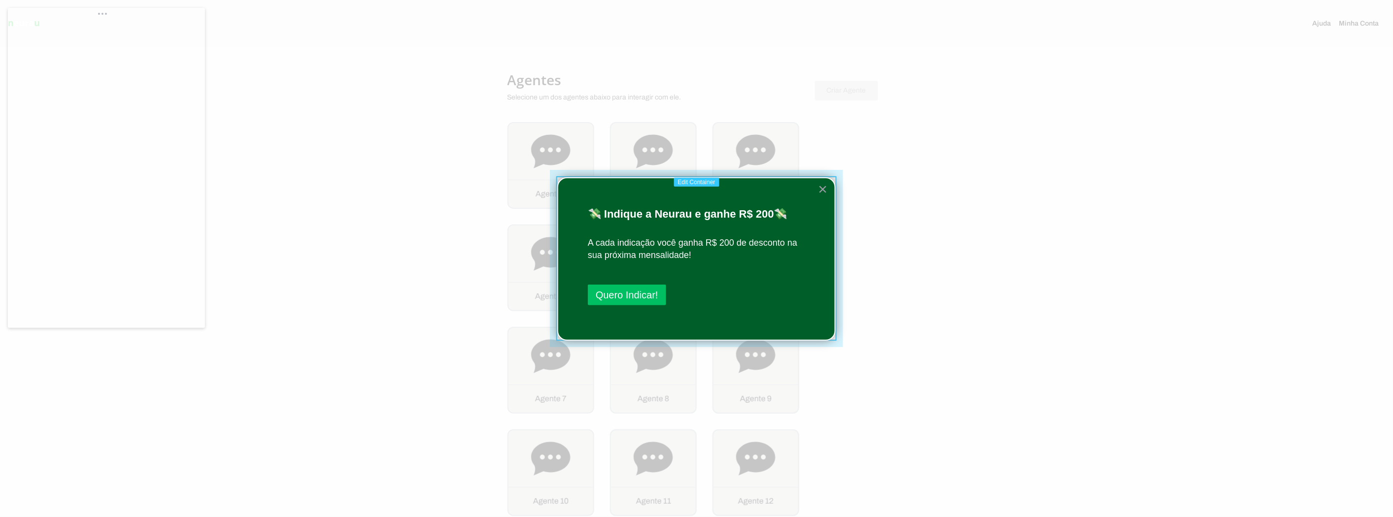
click at [688, 175] on div at bounding box center [697, 259] width 308 height 192
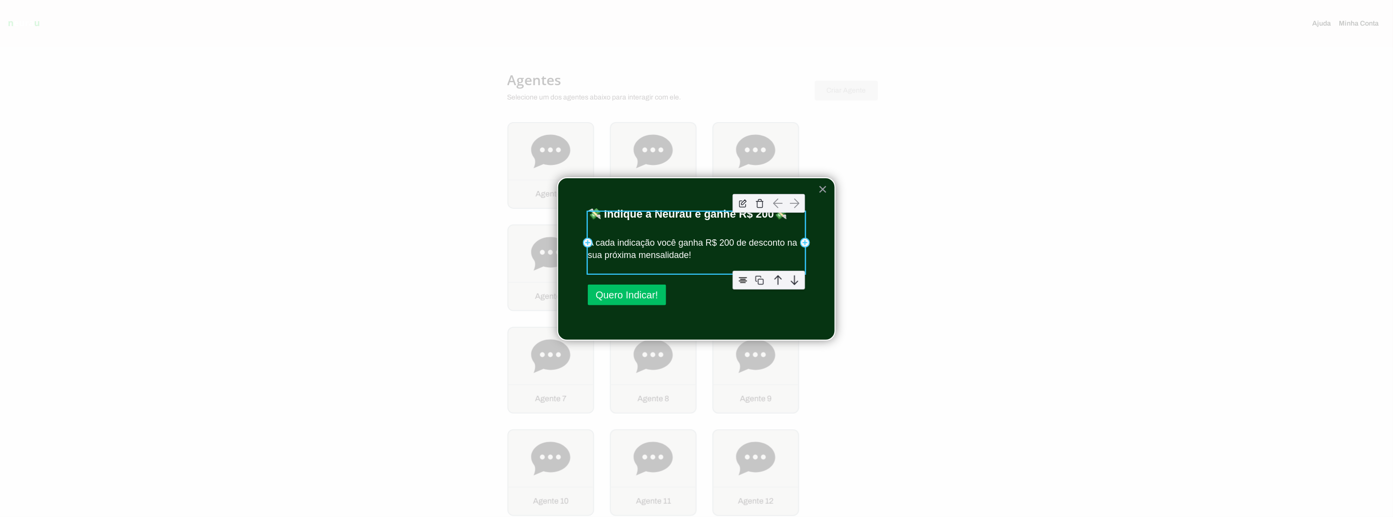
click at [647, 249] on p "A cada indicação você ganha R$ 200 de desconto na sua próxima mensalidade!" at bounding box center [696, 249] width 217 height 25
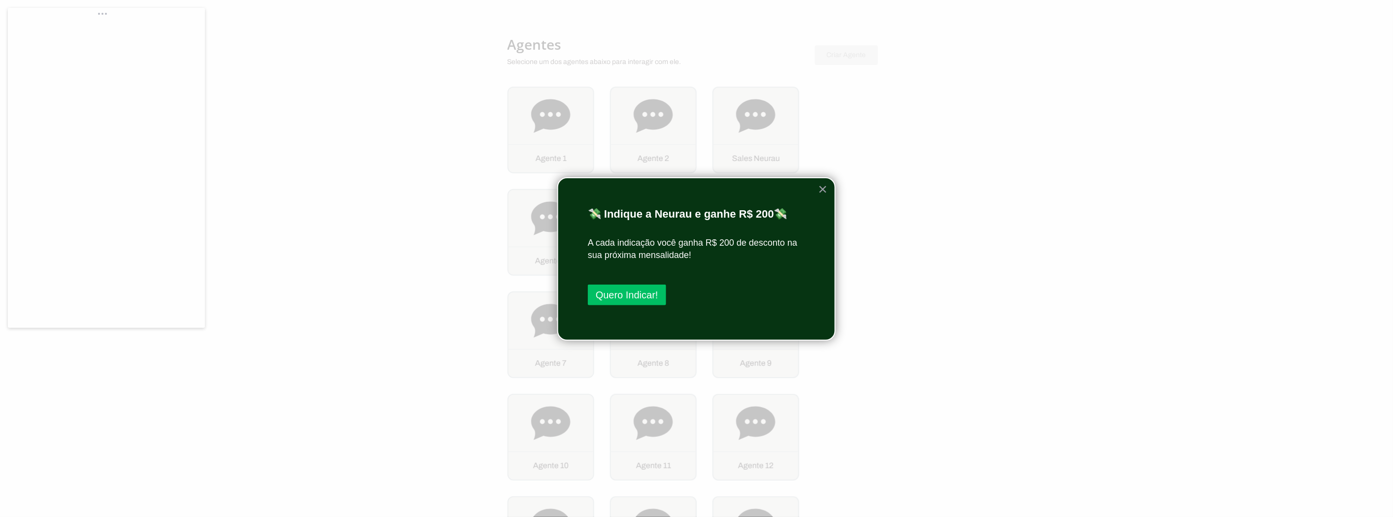
scroll to position [55, 0]
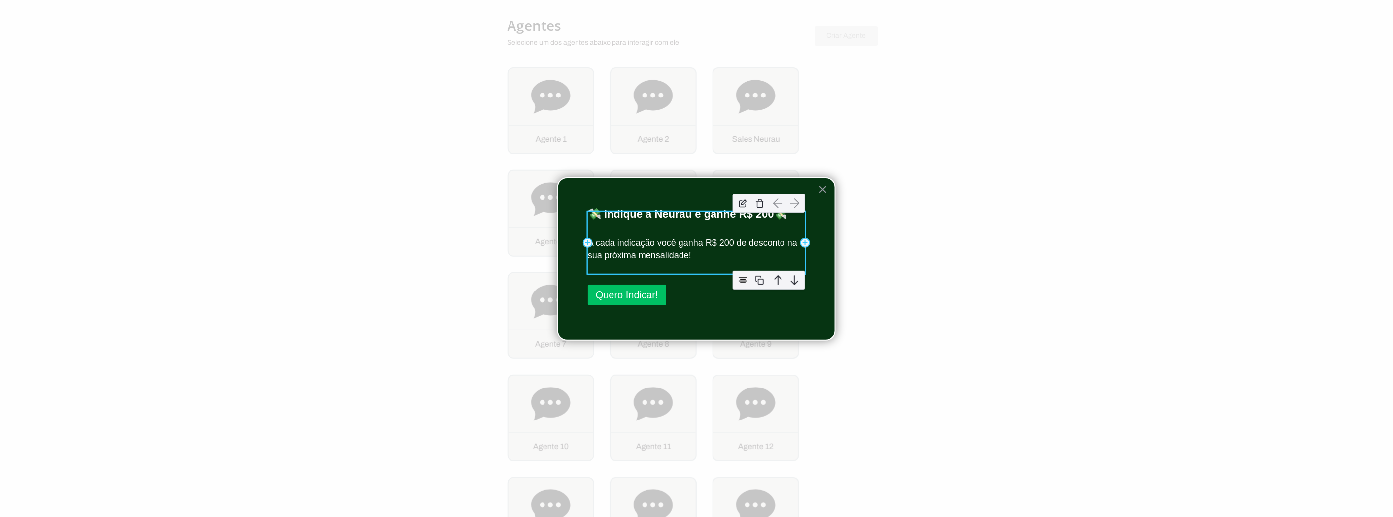
click at [687, 213] on div "A cada indicação você ganha R$ 200 de desconto na sua próxima mensalidade!" at bounding box center [696, 243] width 217 height 62
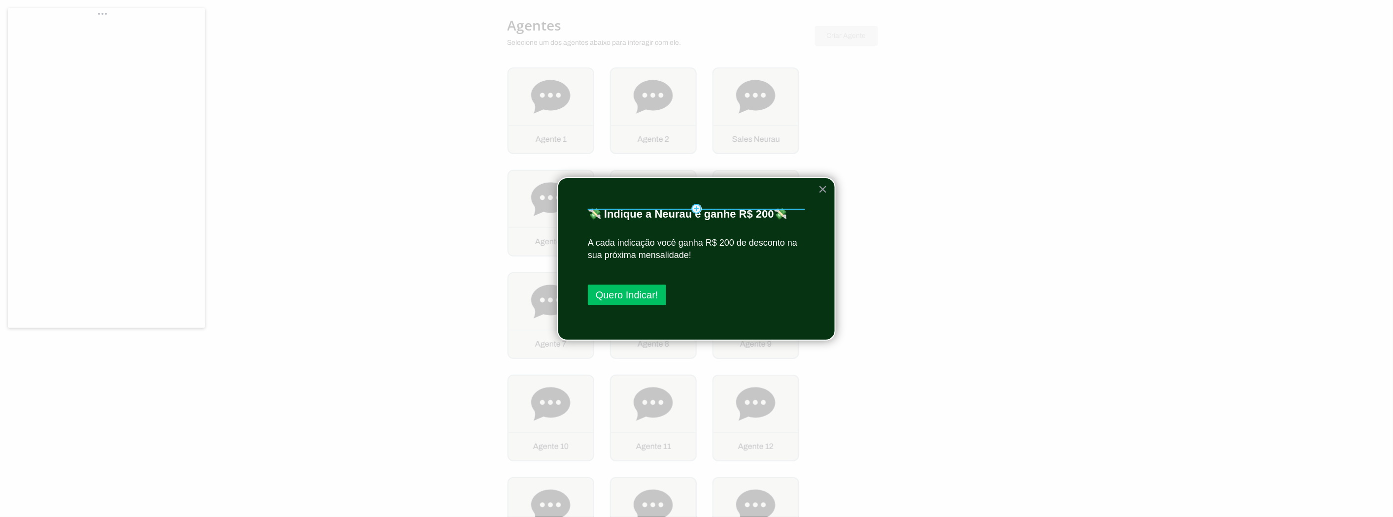
click at [683, 209] on hr at bounding box center [696, 209] width 217 height 1
click at [673, 209] on hr at bounding box center [696, 209] width 217 height 1
click at [673, 210] on p "💸 Indique a Neurau e ganhe R$ 200💸" at bounding box center [696, 214] width 217 height 13
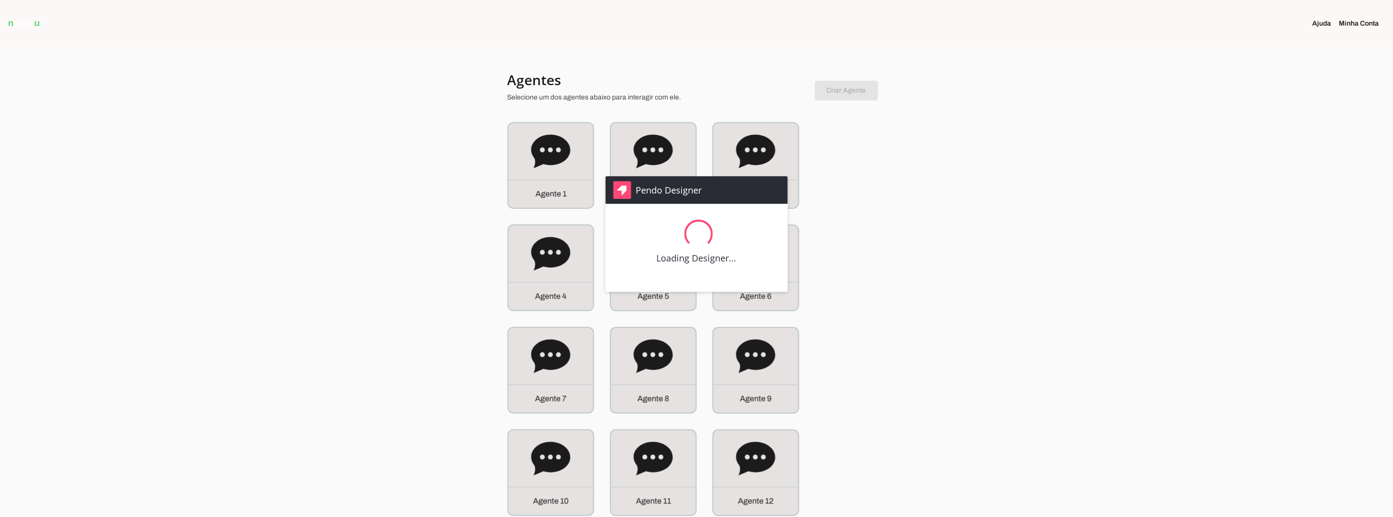
drag, startPoint x: 25, startPoint y: 22, endPoint x: 346, endPoint y: 138, distance: 341.7
click at [346, 138] on div "Pendo Designer Loading Designer..." at bounding box center [696, 258] width 1393 height 517
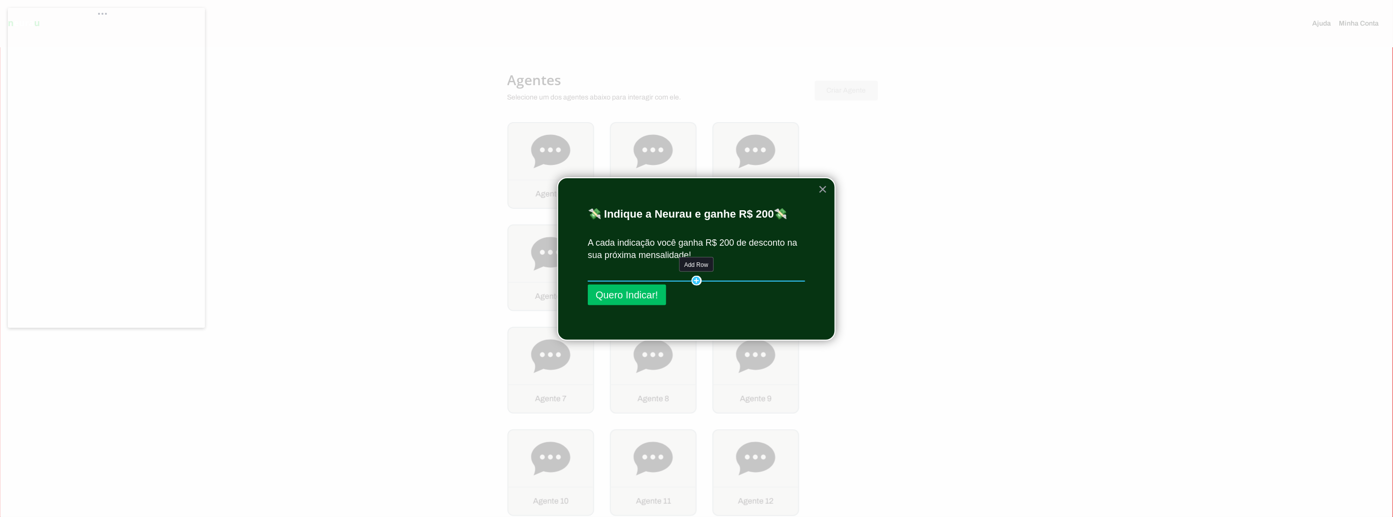
click at [697, 282] on div "Add Row" at bounding box center [696, 281] width 10 height 10
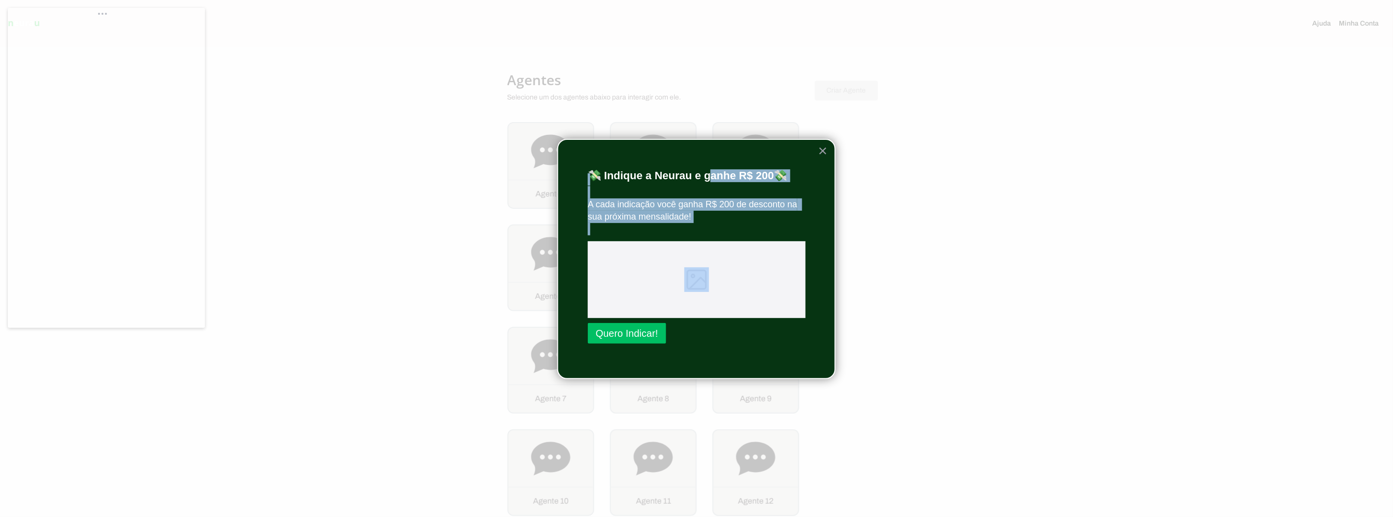
drag, startPoint x: 713, startPoint y: 262, endPoint x: 712, endPoint y: 166, distance: 96.1
click at [712, 166] on div "Add Row 💸 Indique a Neurau e ganhe R$ 200💸 Add Column Add Column Add Row A cada…" at bounding box center [696, 259] width 278 height 241
click at [780, 322] on img at bounding box center [778, 324] width 15 height 15
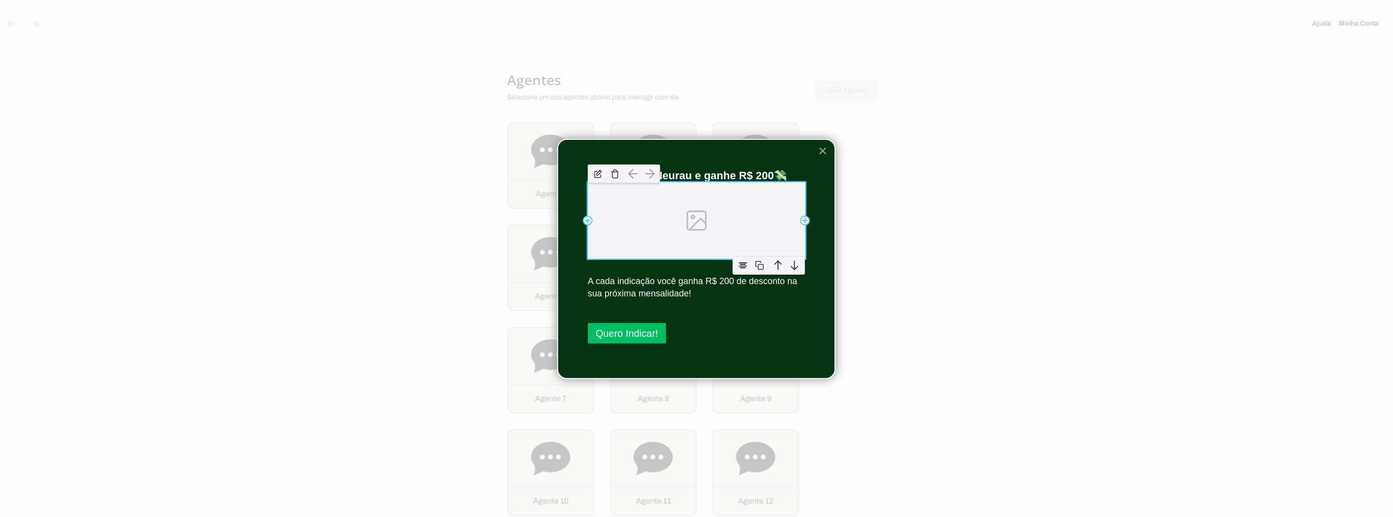
click at [773, 228] on div at bounding box center [769, 242] width 82 height 29
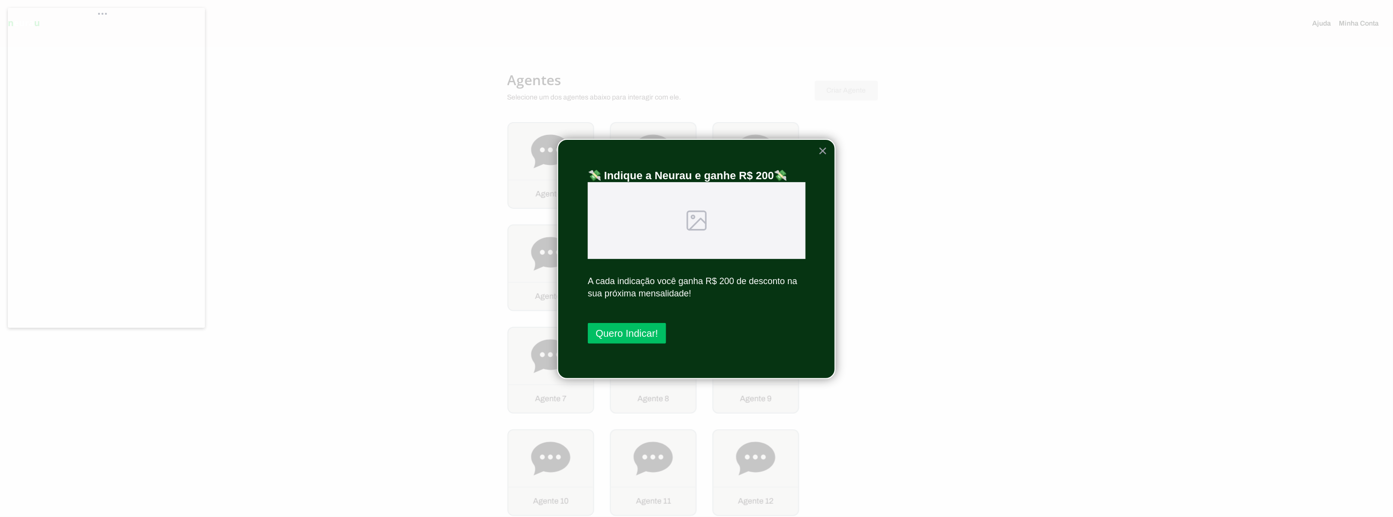
click at [772, 213] on div at bounding box center [697, 220] width 218 height 77
click at [795, 183] on img at bounding box center [795, 188] width 15 height 15
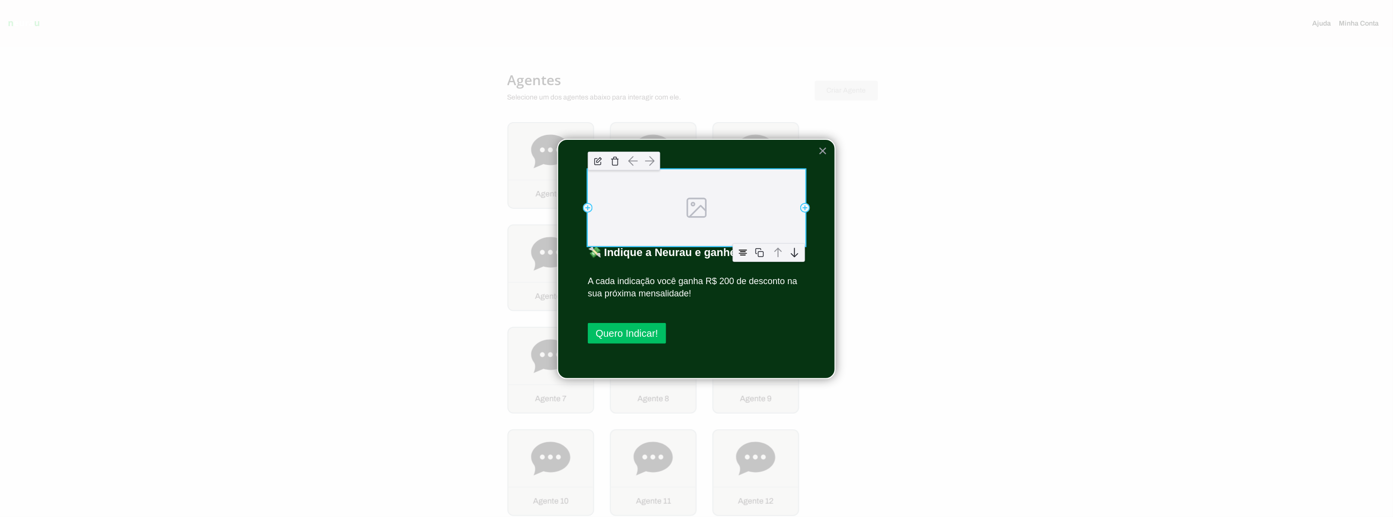
click at [742, 201] on div at bounding box center [697, 208] width 218 height 77
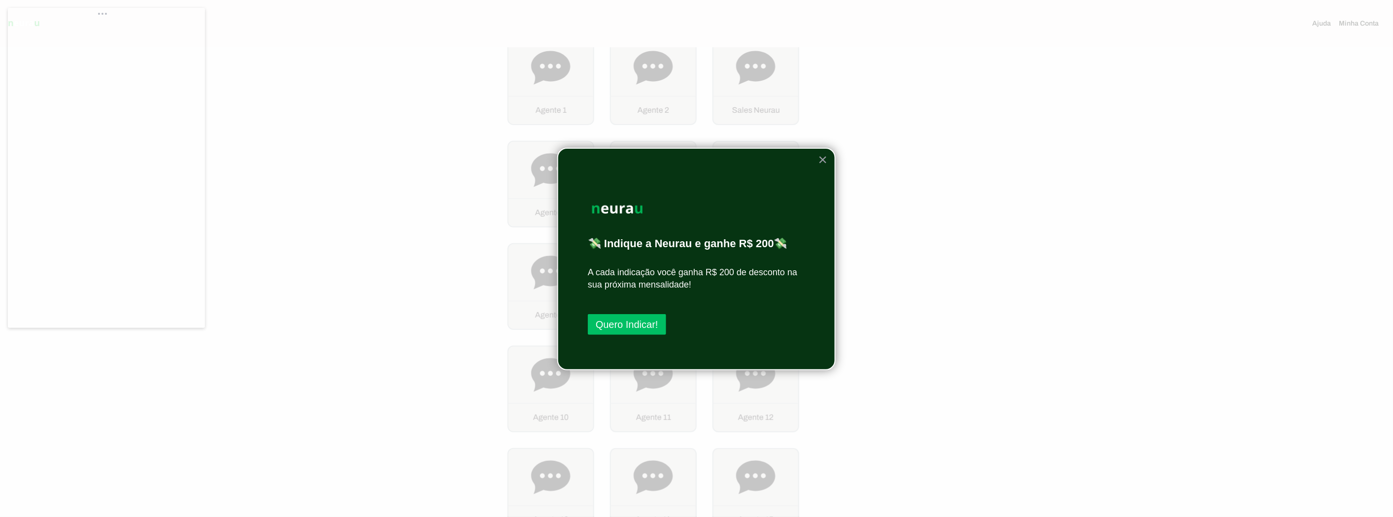
scroll to position [55, 0]
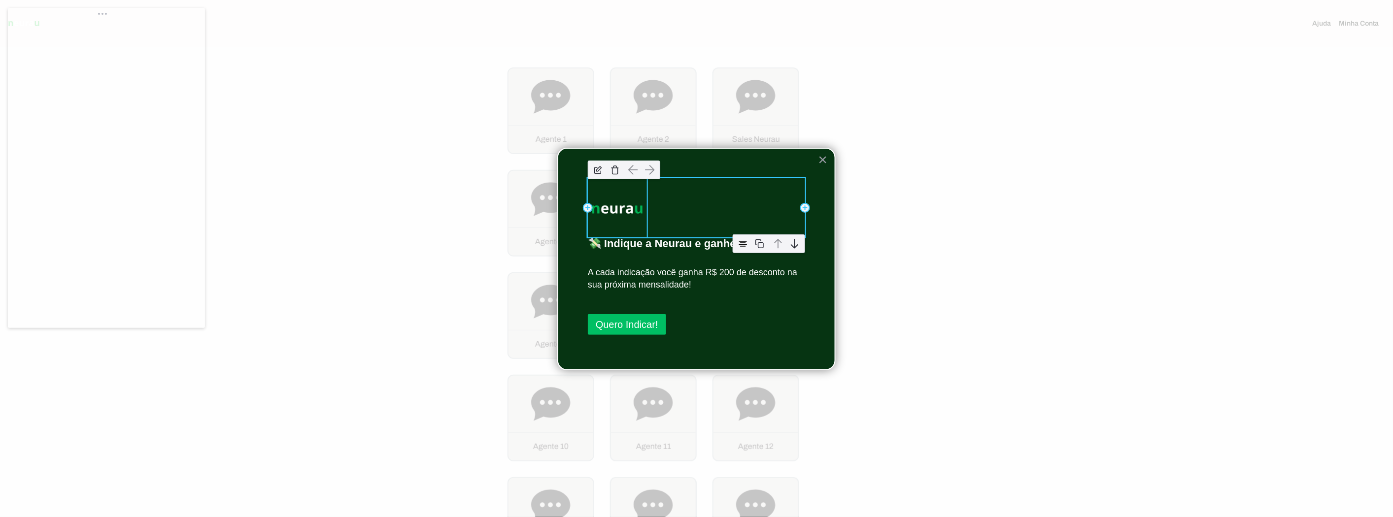
click at [607, 198] on img at bounding box center [617, 207] width 59 height 59
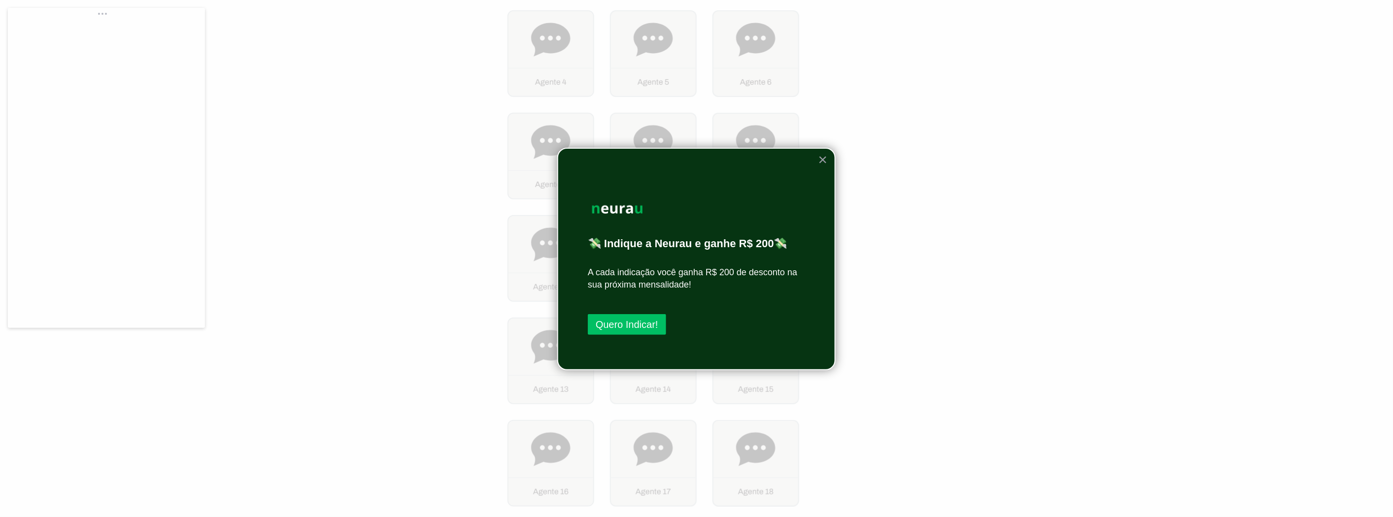
scroll to position [219, 0]
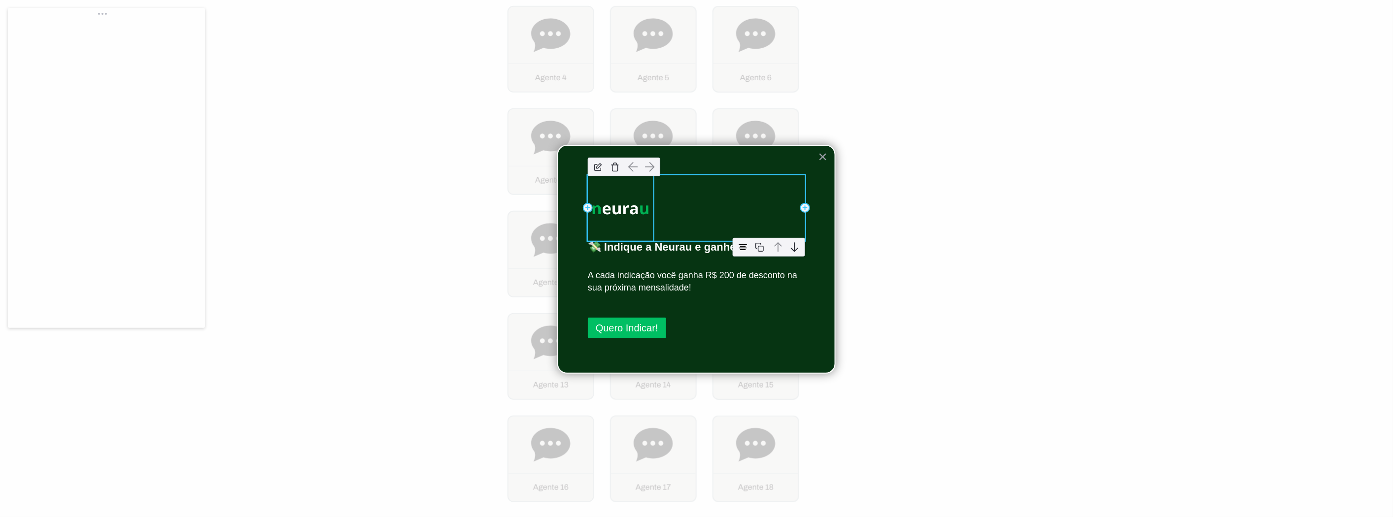
click at [616, 227] on img at bounding box center [621, 208] width 66 height 66
click at [740, 242] on img at bounding box center [743, 247] width 15 height 15
click at [743, 243] on img at bounding box center [743, 247] width 15 height 15
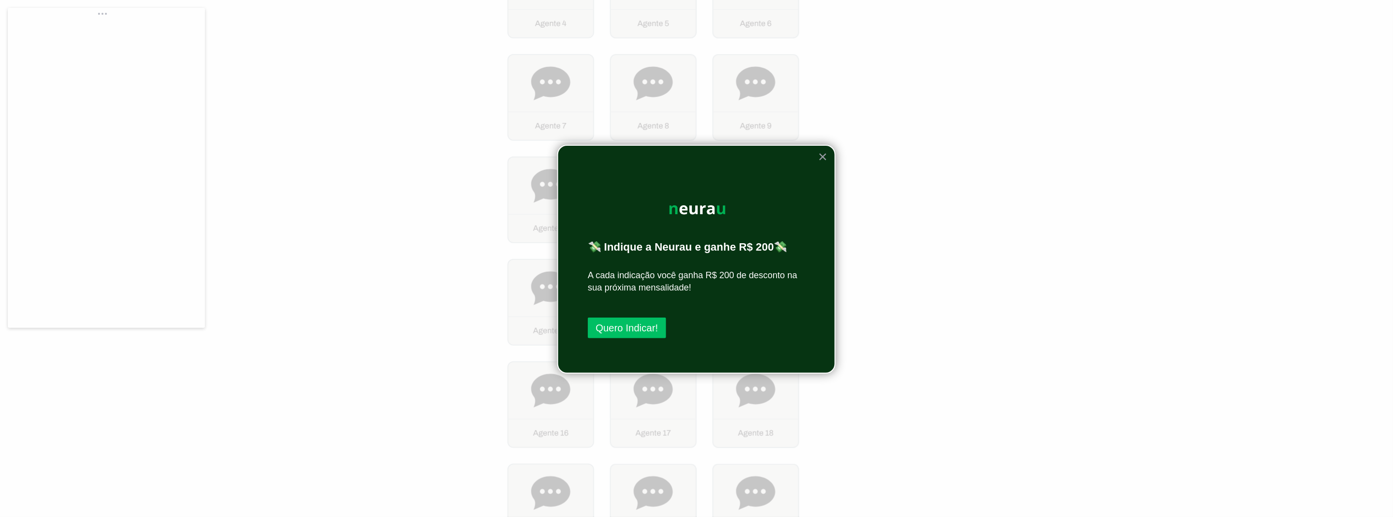
scroll to position [274, 0]
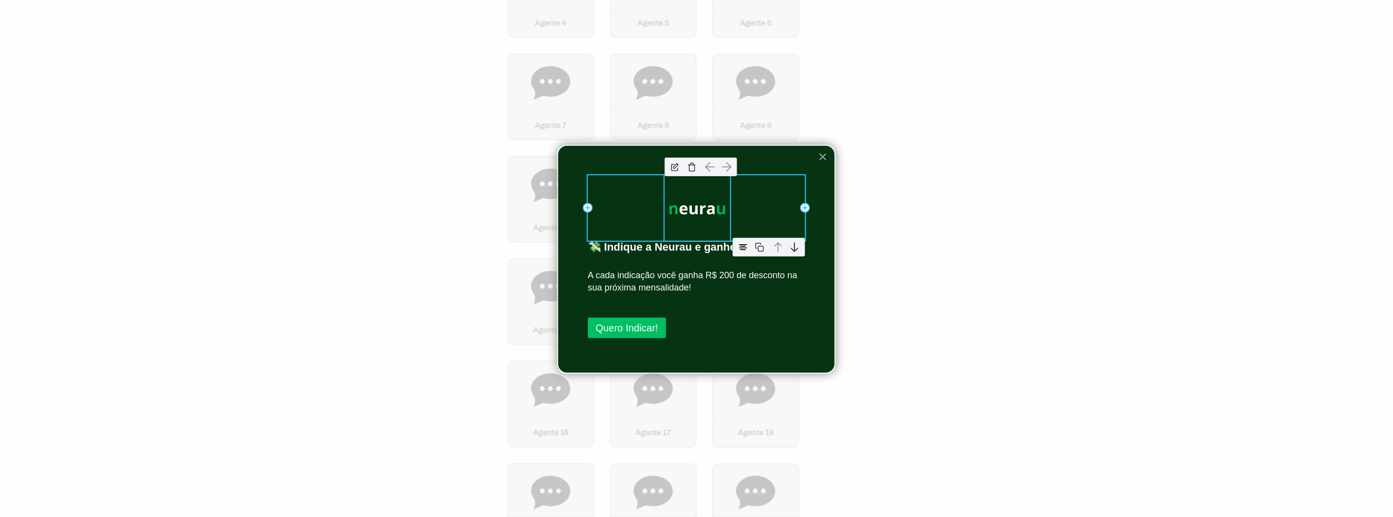
click at [697, 215] on img at bounding box center [698, 208] width 66 height 66
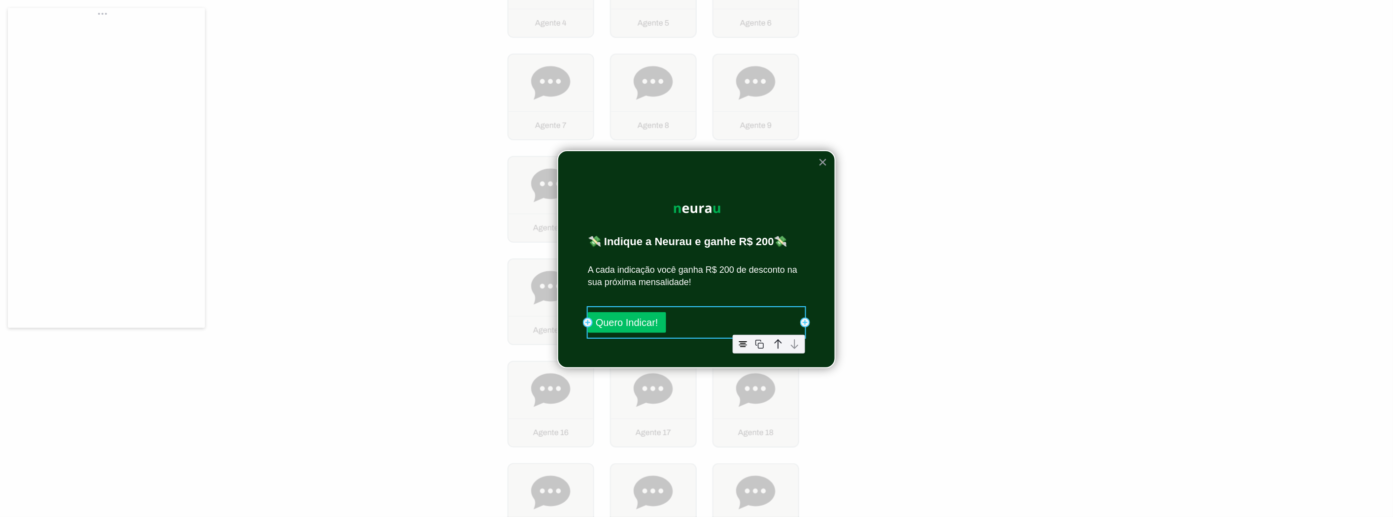
click at [688, 325] on div "Quero Indicar!" at bounding box center [696, 323] width 217 height 31
click at [745, 344] on img at bounding box center [743, 344] width 15 height 15
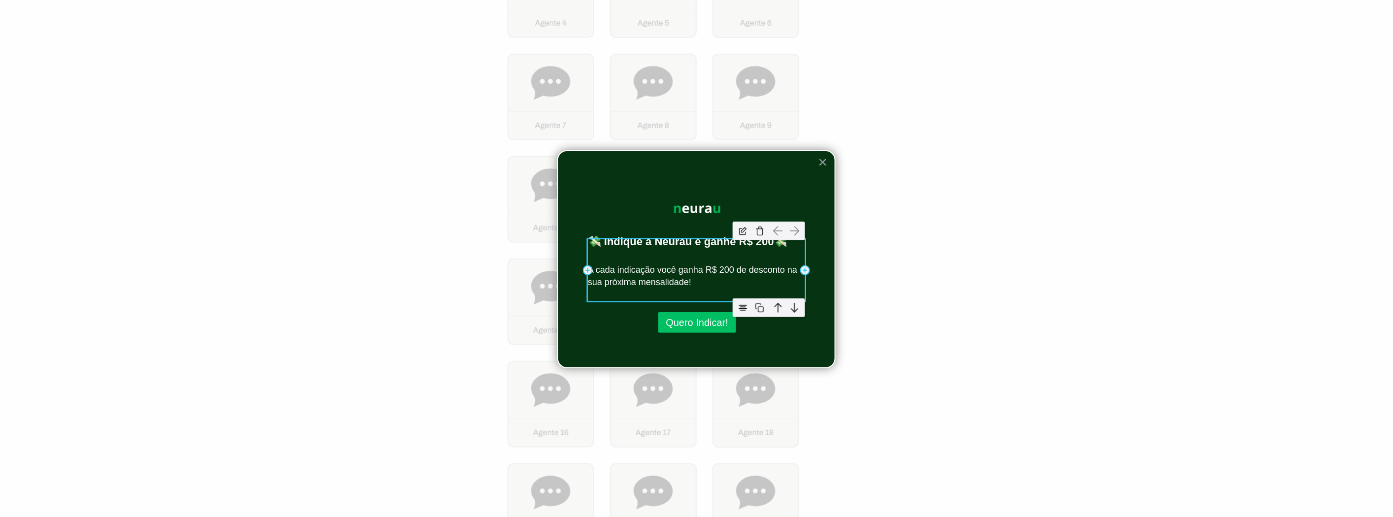
click at [723, 269] on p "A cada indicação você ganha R$ 200 de desconto na sua próxima mensalidade!" at bounding box center [696, 276] width 217 height 25
click at [739, 310] on img at bounding box center [743, 308] width 15 height 15
click at [641, 279] on p "A cada indicação você ganha R$ 200 de desconto na sua próxima mensalidade!" at bounding box center [696, 276] width 217 height 25
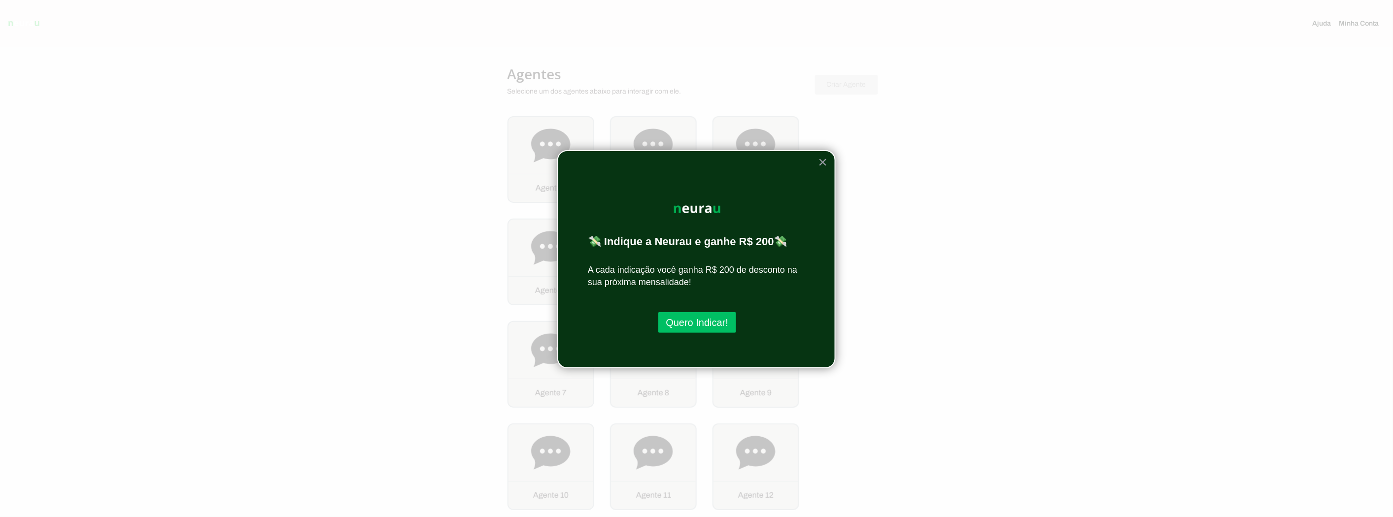
scroll to position [0, 0]
click at [942, 250] on div at bounding box center [696, 258] width 1393 height 517
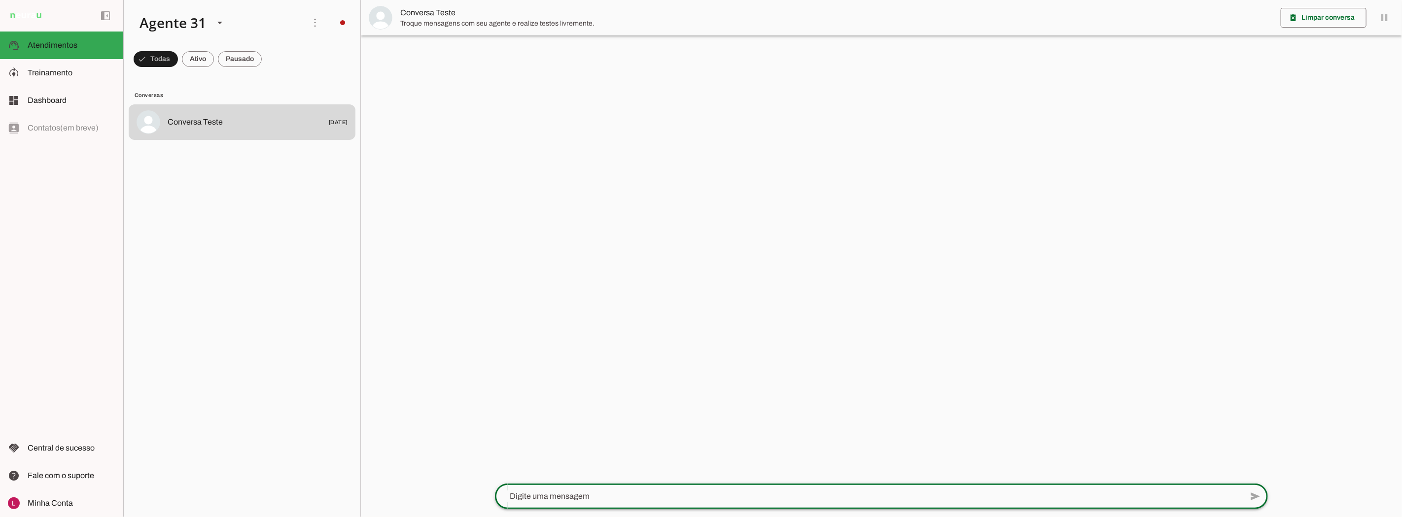
click at [893, 241] on div at bounding box center [881, 258] width 1041 height 517
